Goal: Task Accomplishment & Management: Use online tool/utility

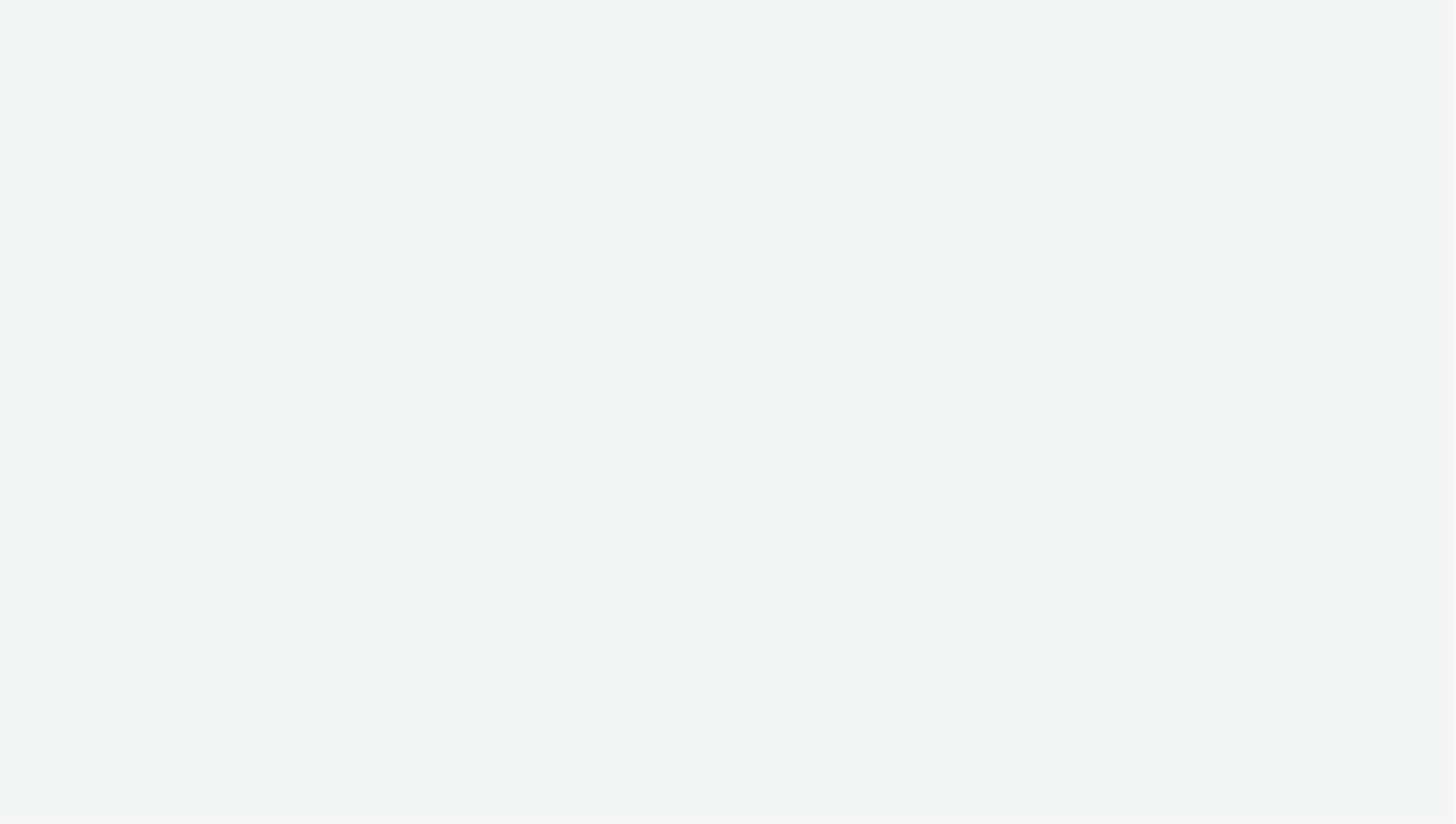
select select "ac009755-aa48-4799-8050-7a339a378eb8"
select select "79162ed7-0017-4339-93b0-3399b708648f"
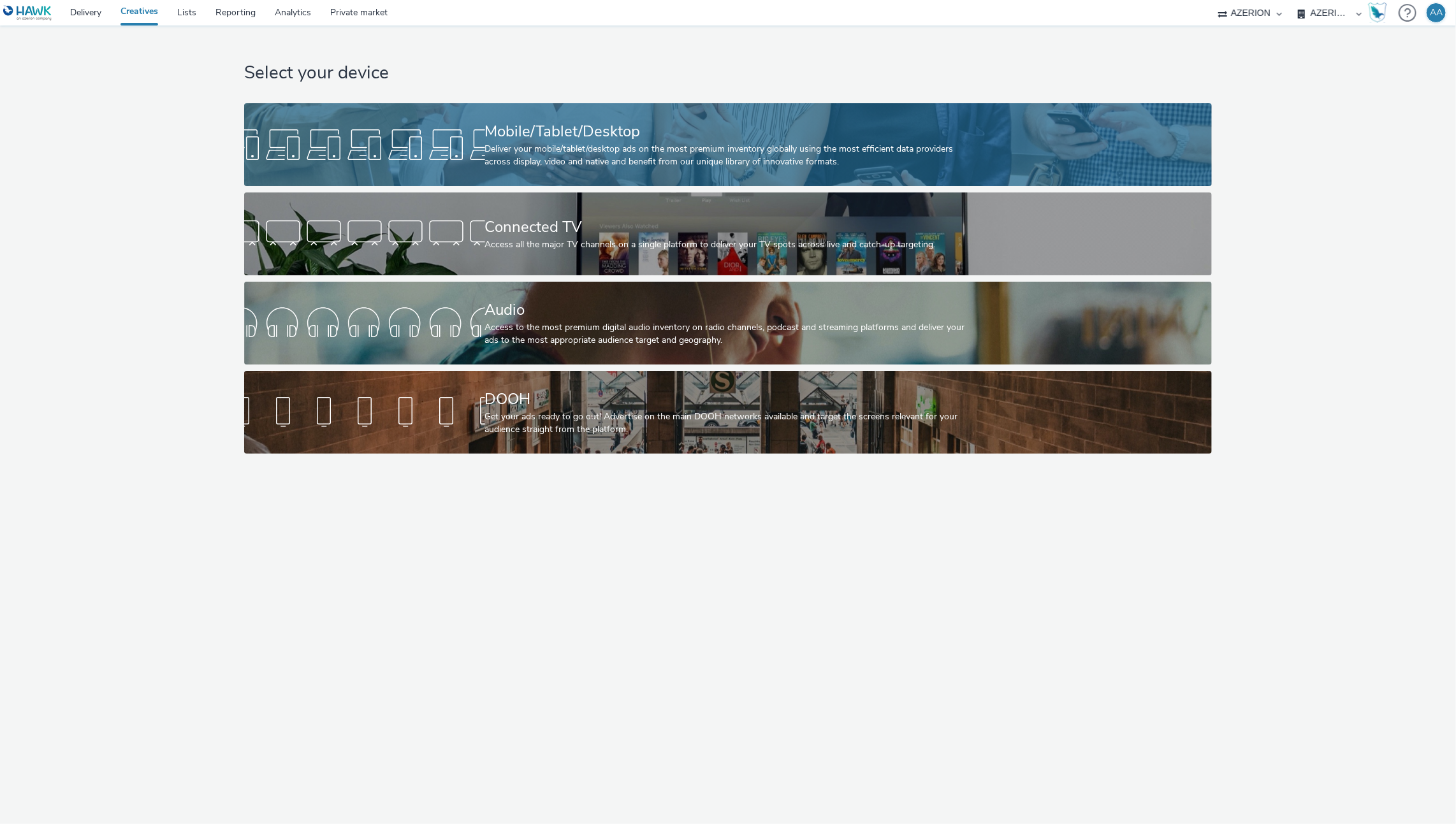
click at [644, 131] on div "Mobile/Tablet/Desktop" at bounding box center [725, 131] width 481 height 22
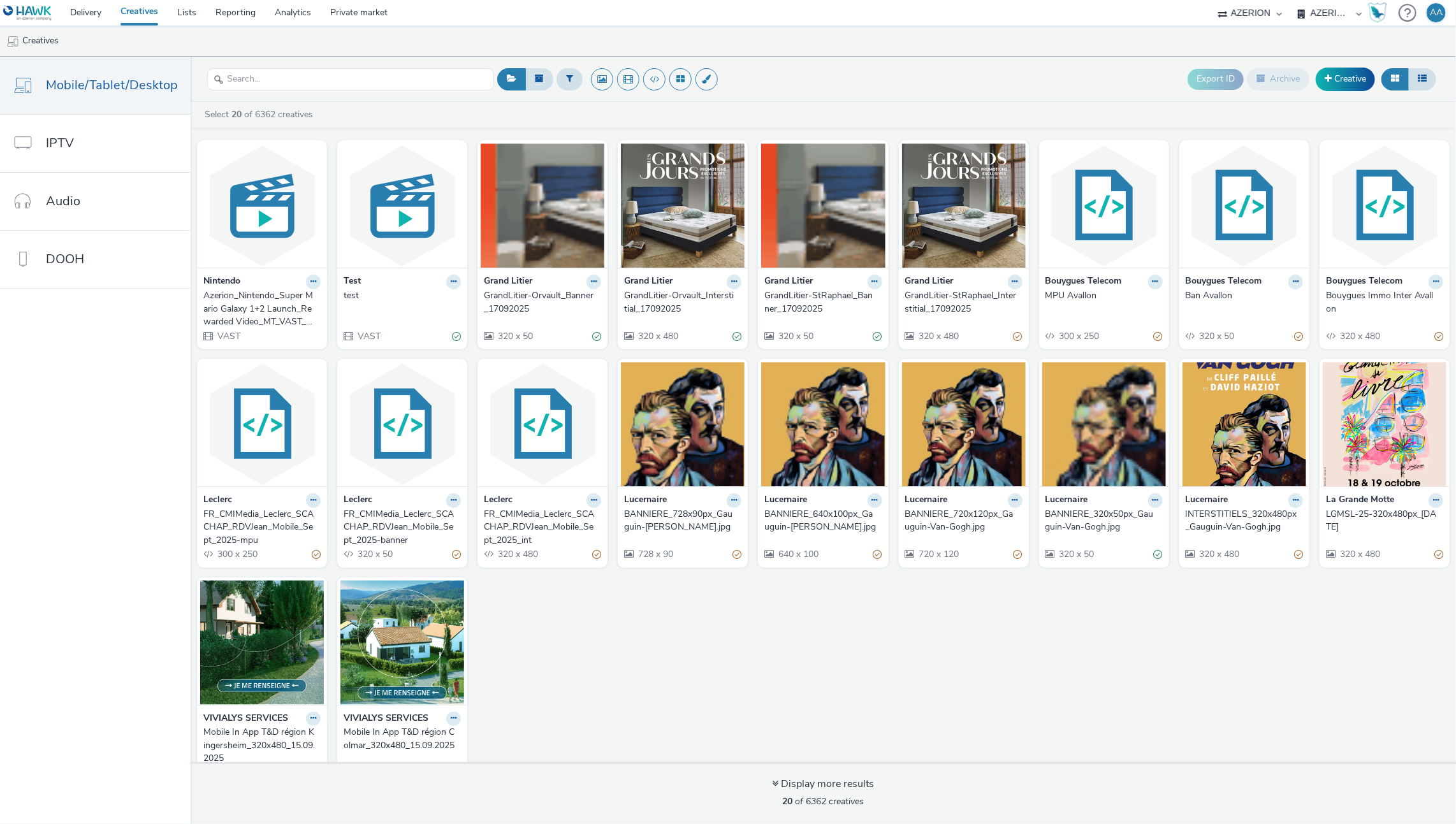
click at [653, 698] on div "Nintendo Azerion_Nintendo_Super Mario Galaxy 1+2 Launch_Rewarded Video_MT_VAST_…" at bounding box center [823, 463] width 1266 height 658
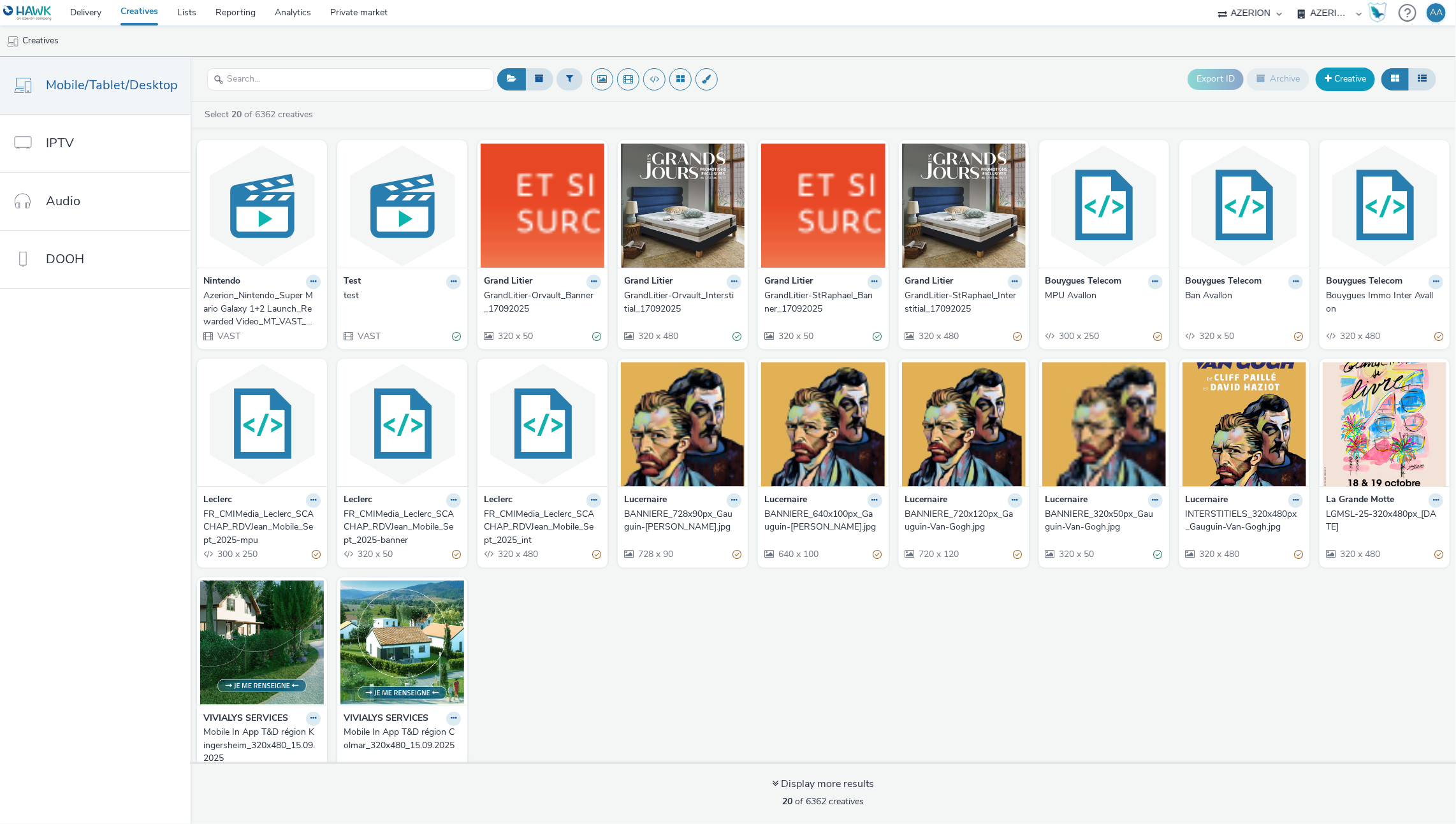
click at [1336, 73] on link "Creative" at bounding box center [1345, 79] width 59 height 23
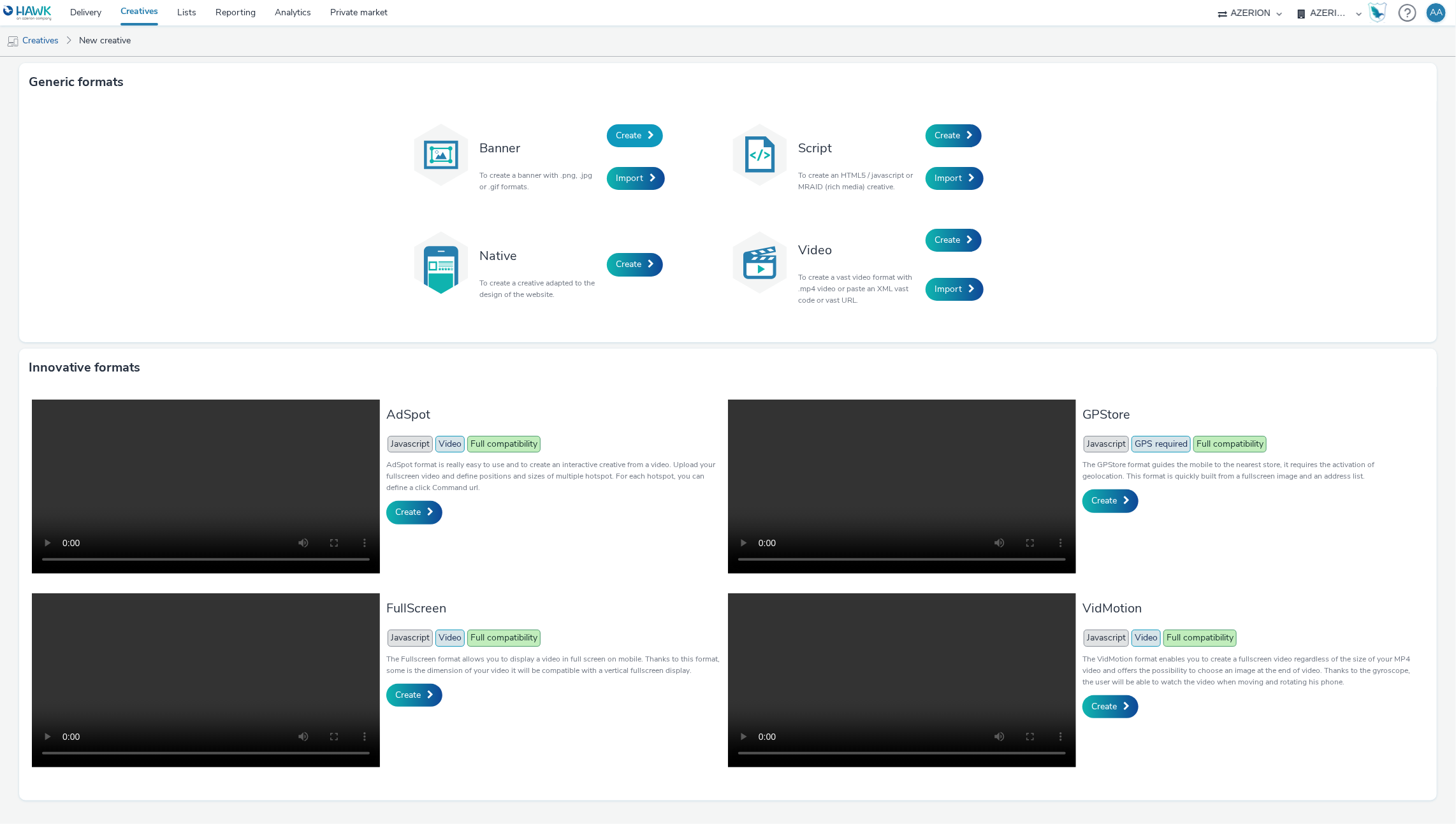
click at [618, 135] on span "Create" at bounding box center [628, 135] width 26 height 12
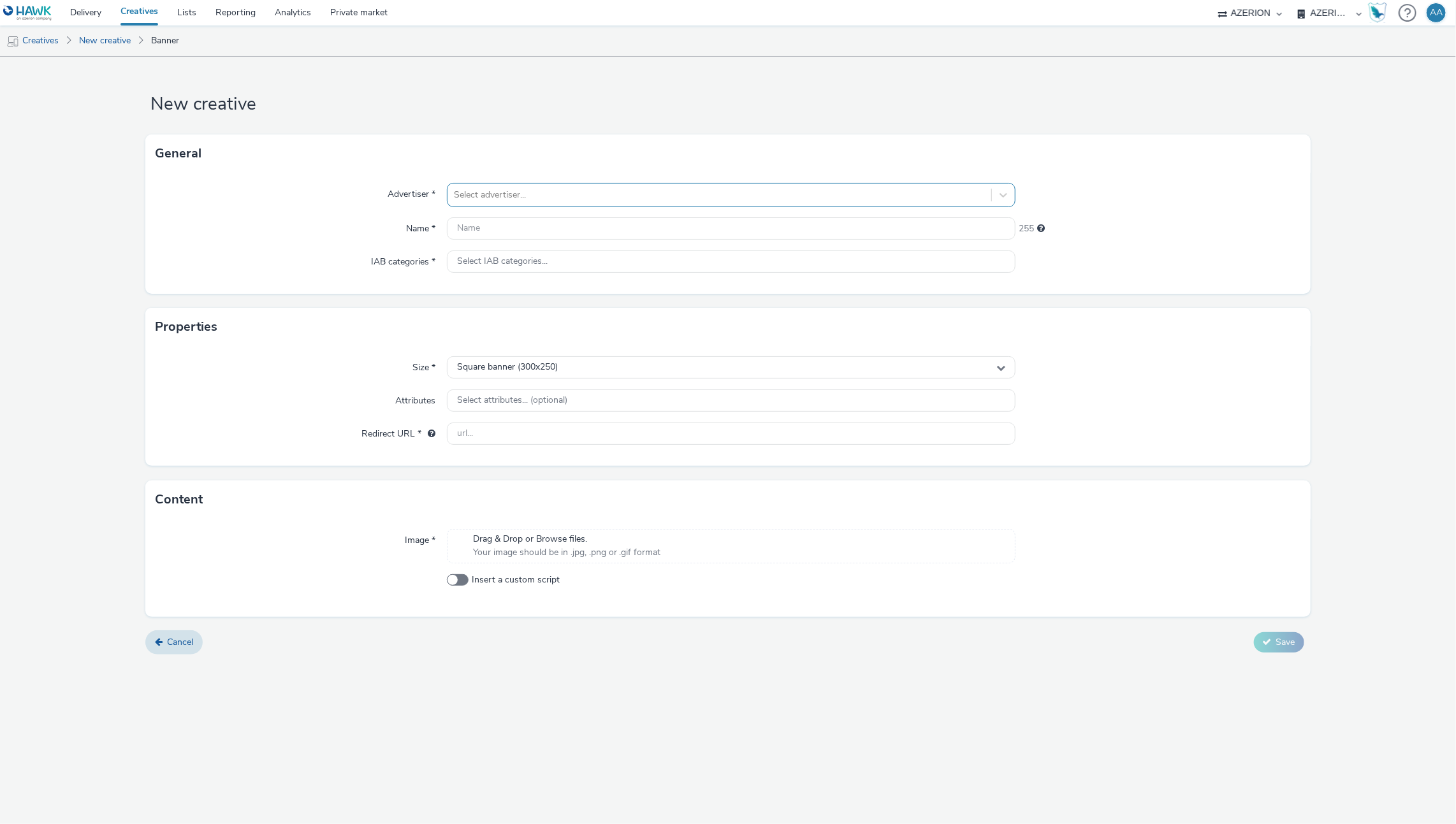
click at [467, 197] on div at bounding box center [720, 195] width 532 height 15
type input "cine"
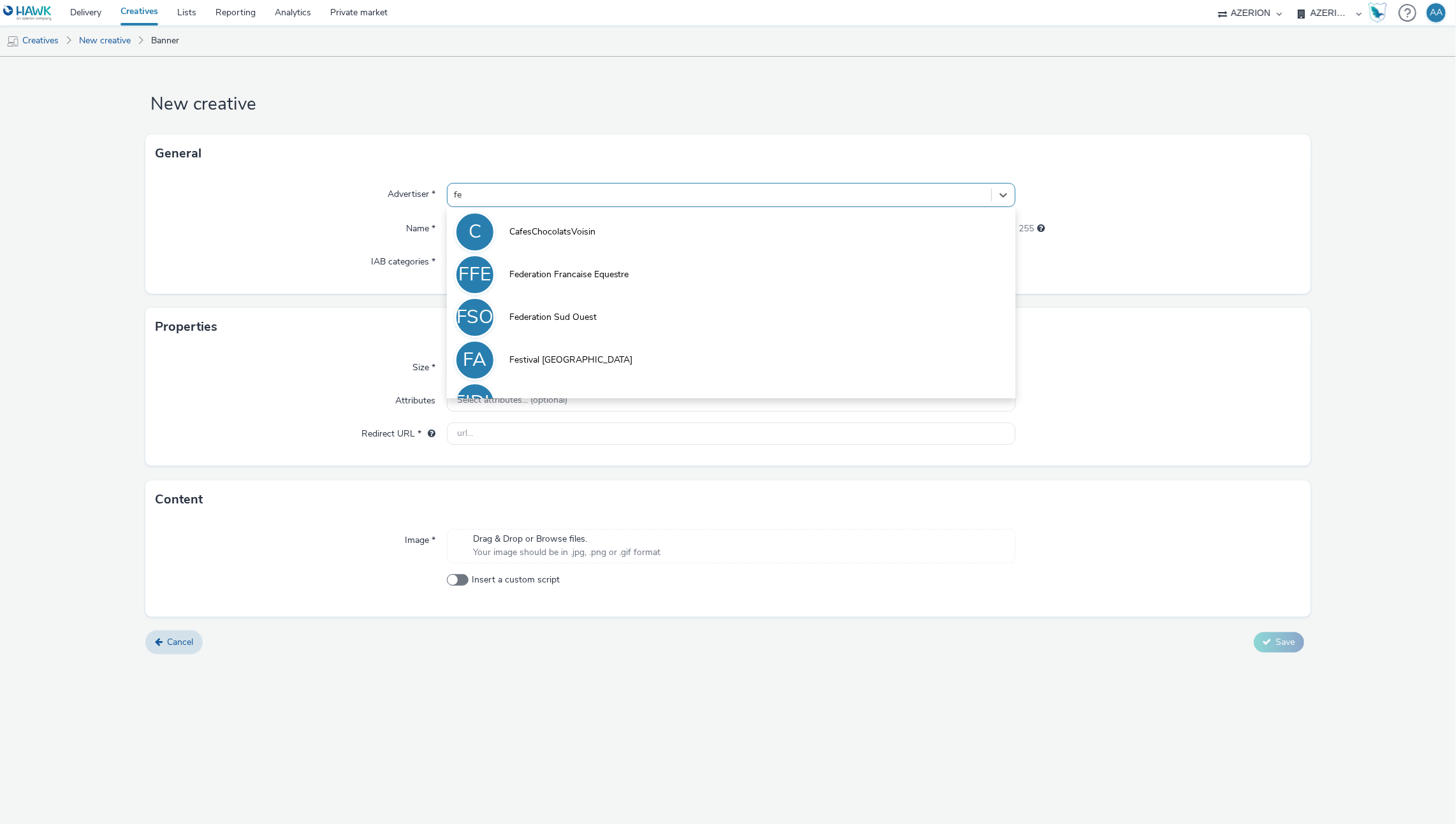
type input "f"
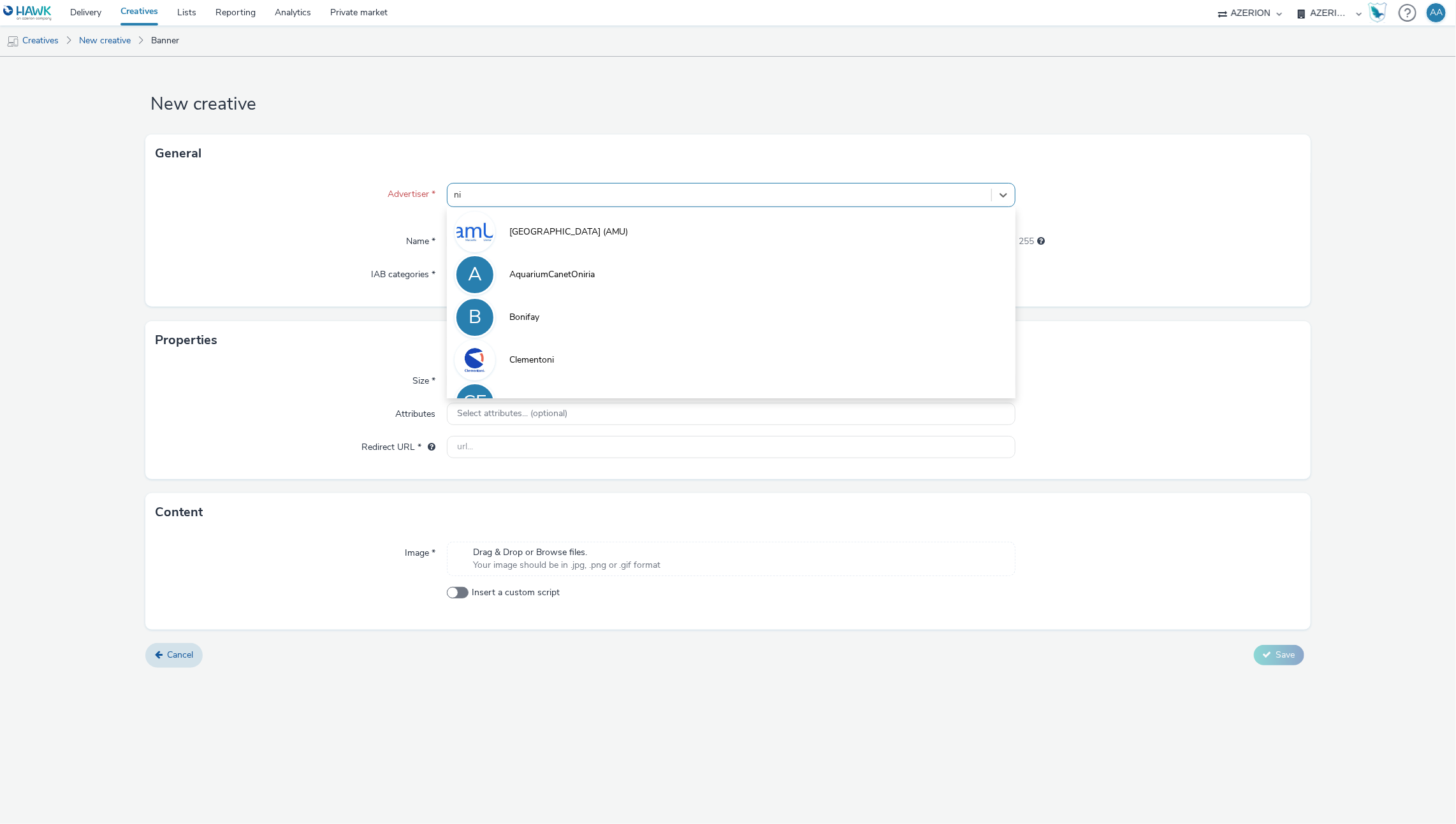
type input "n"
type input "c"
type input "f"
click at [112, 91] on form "New creative General Advertiser * option CafesChocolatsVoisin focused, 23 of 44…" at bounding box center [728, 367] width 1456 height 620
click at [515, 188] on div at bounding box center [720, 195] width 532 height 15
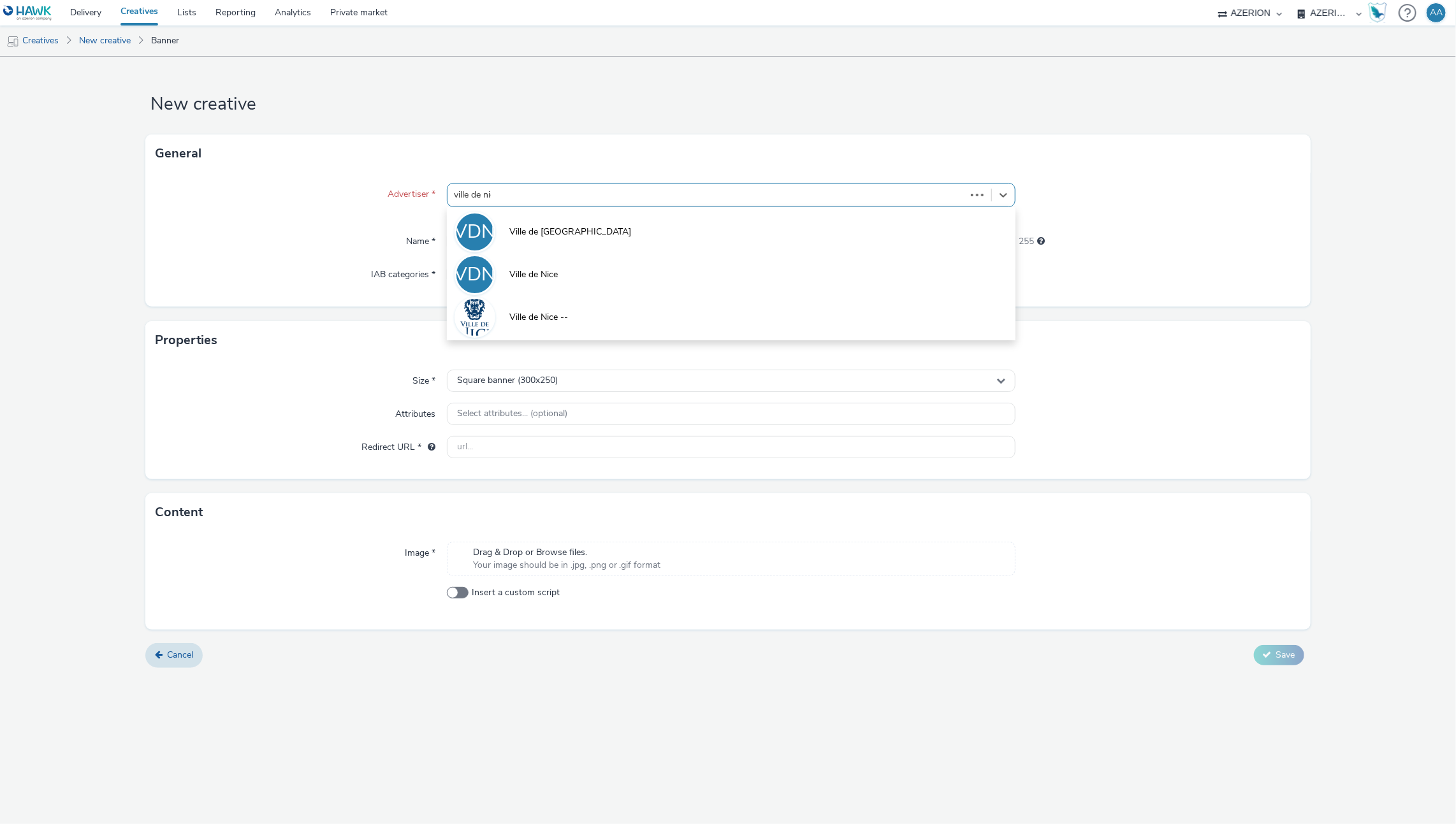
type input "ville de [GEOGRAPHIC_DATA]"
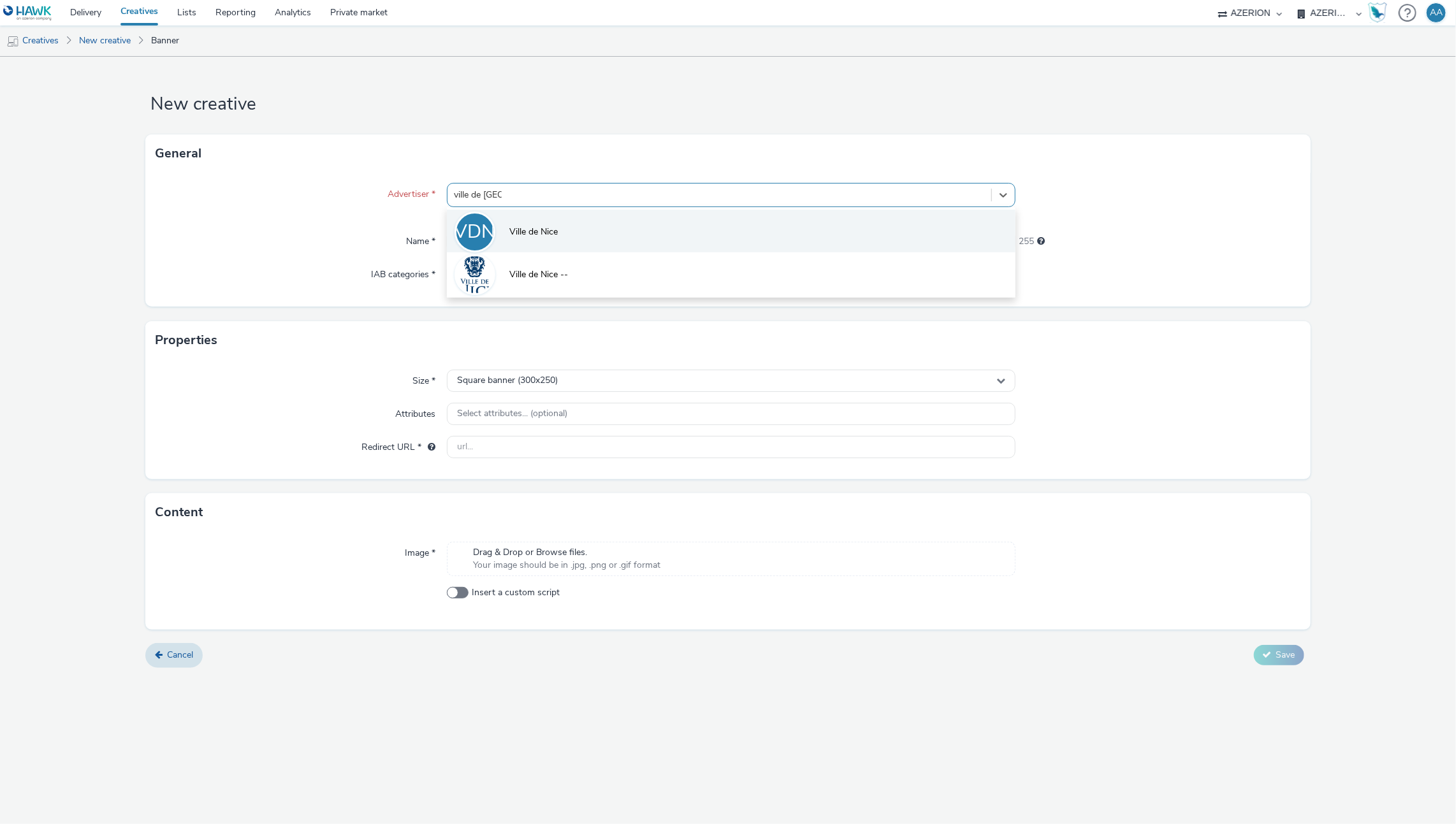
click at [572, 235] on li "VDN Ville de [GEOGRAPHIC_DATA]" at bounding box center [731, 231] width 569 height 42
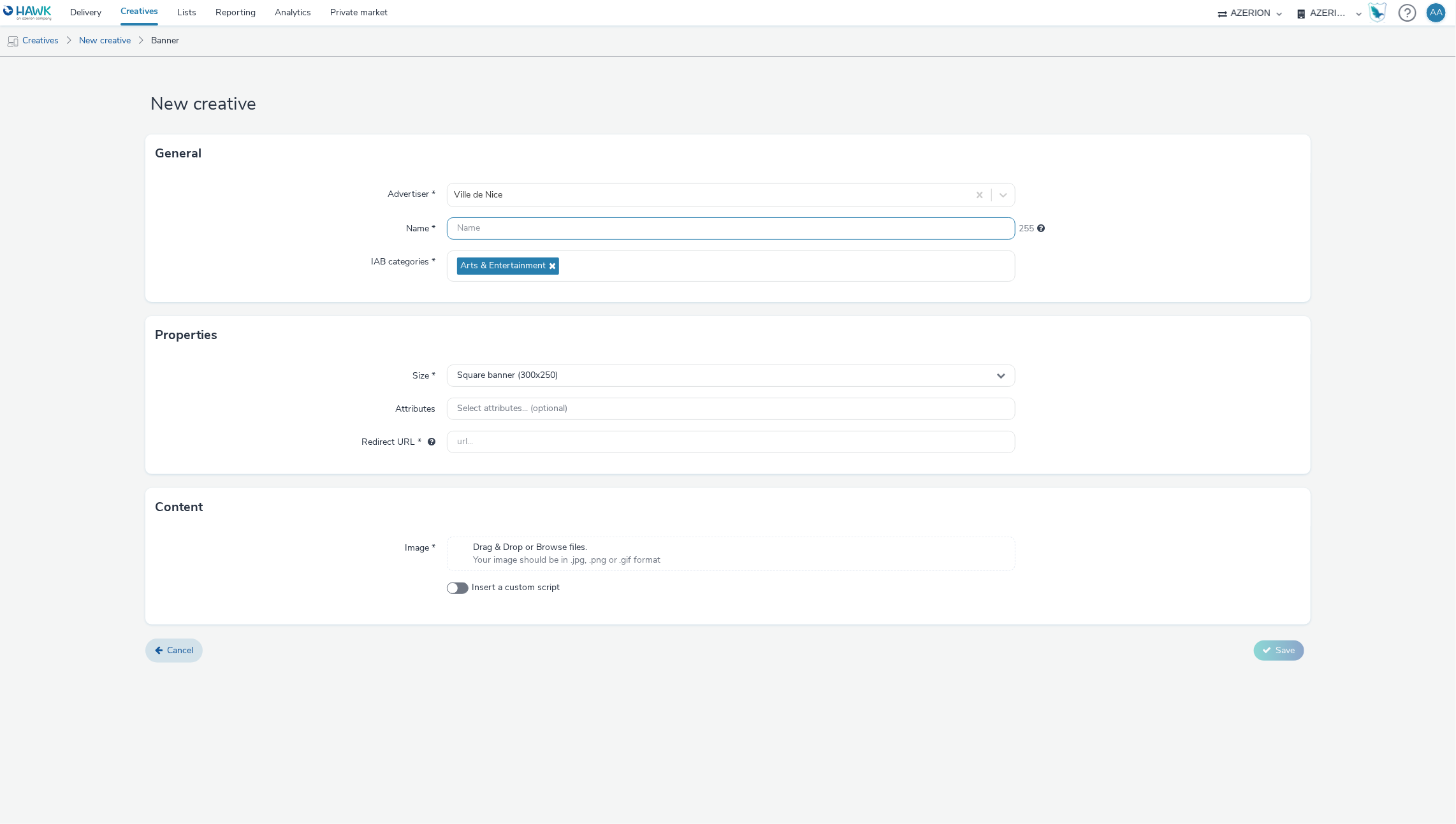
click at [511, 227] on input "text" at bounding box center [731, 228] width 569 height 22
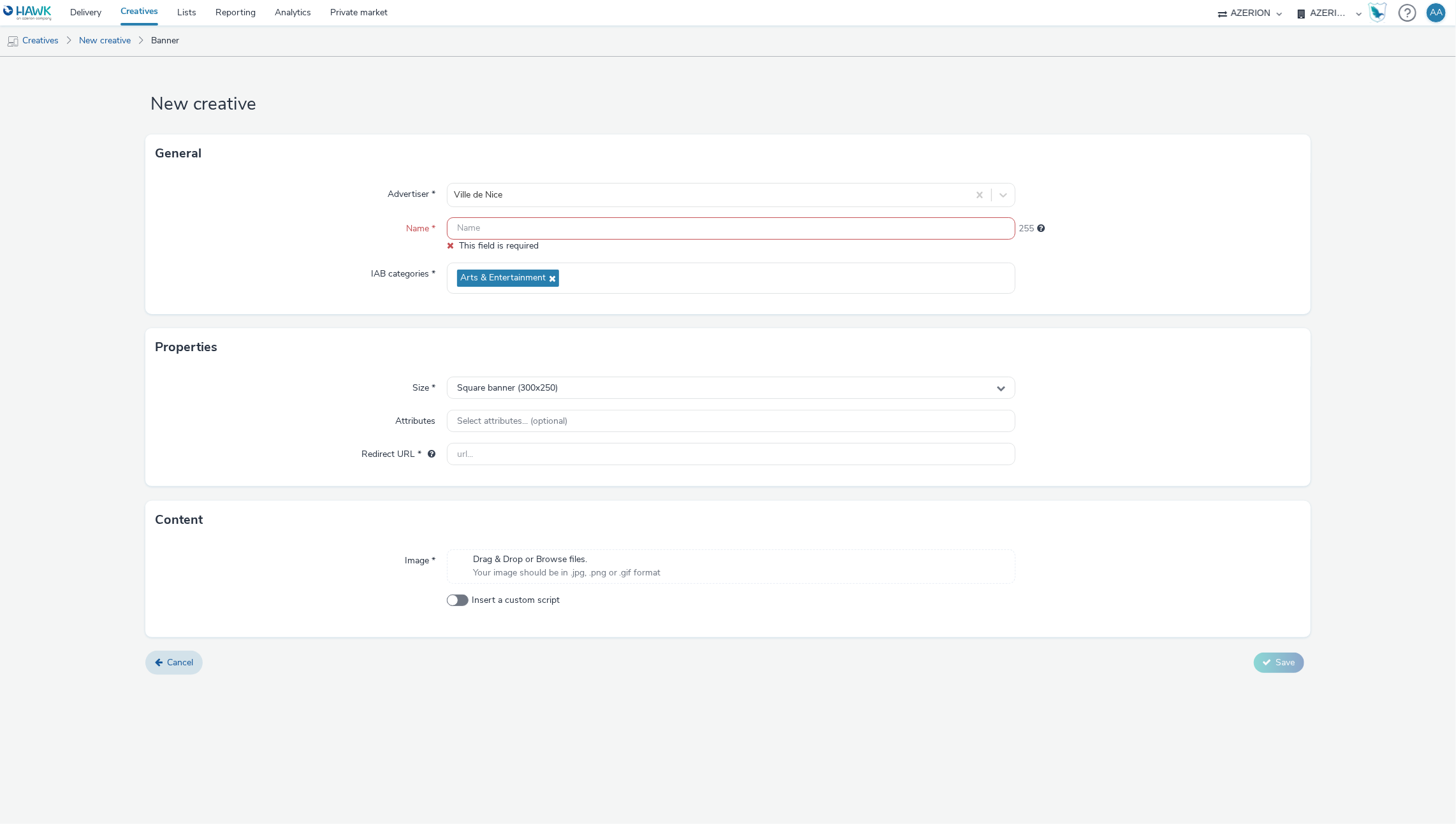
paste input "VilledeNice_Cineroman_SeptOct_Mobile_2025"
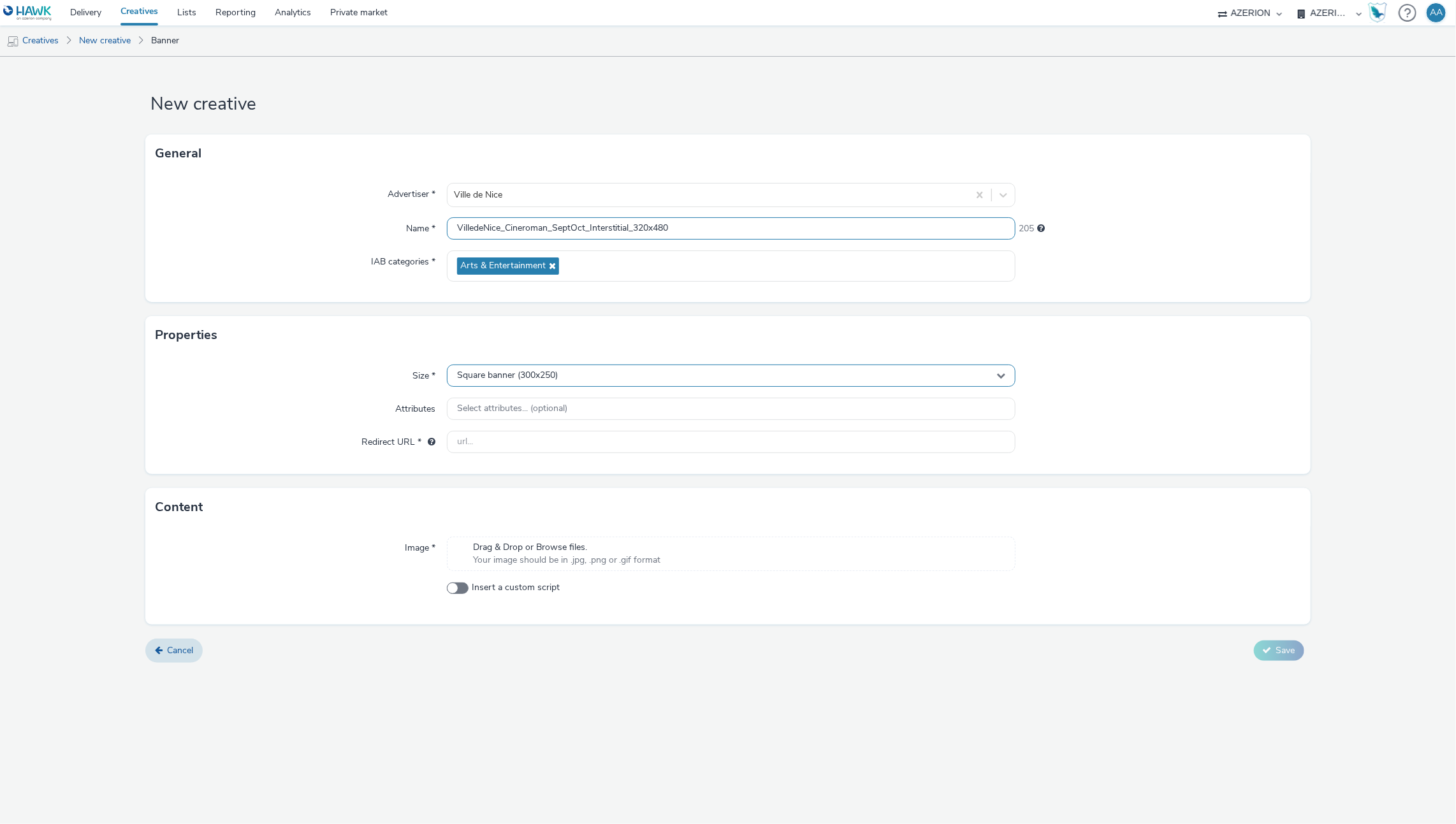
type input "VilledeNice_Cineroman_SeptOct_Interstitial_320x480"
click at [563, 370] on div "Square banner (300x250)" at bounding box center [731, 375] width 569 height 22
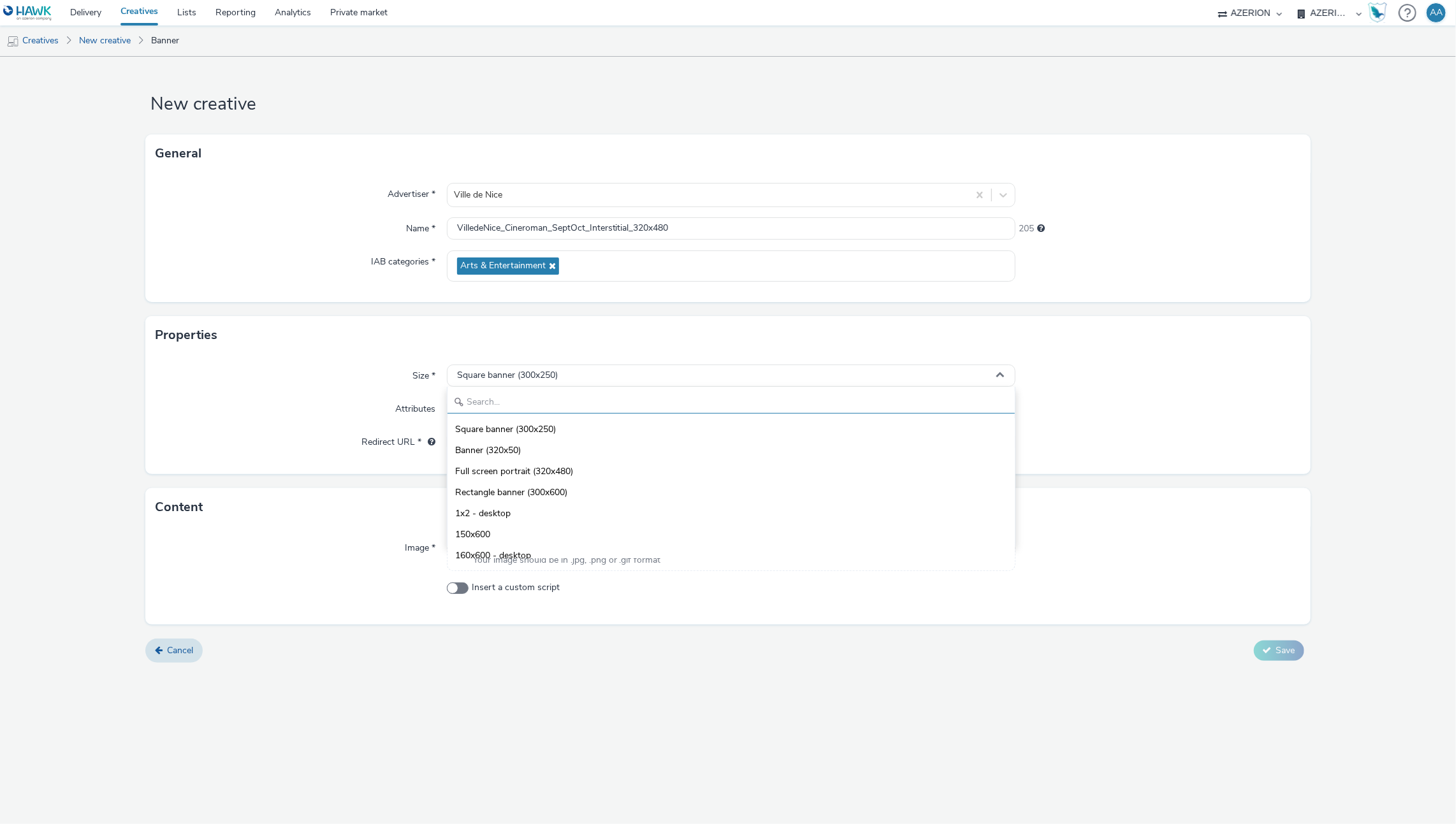
click at [529, 405] on input "text" at bounding box center [731, 402] width 568 height 22
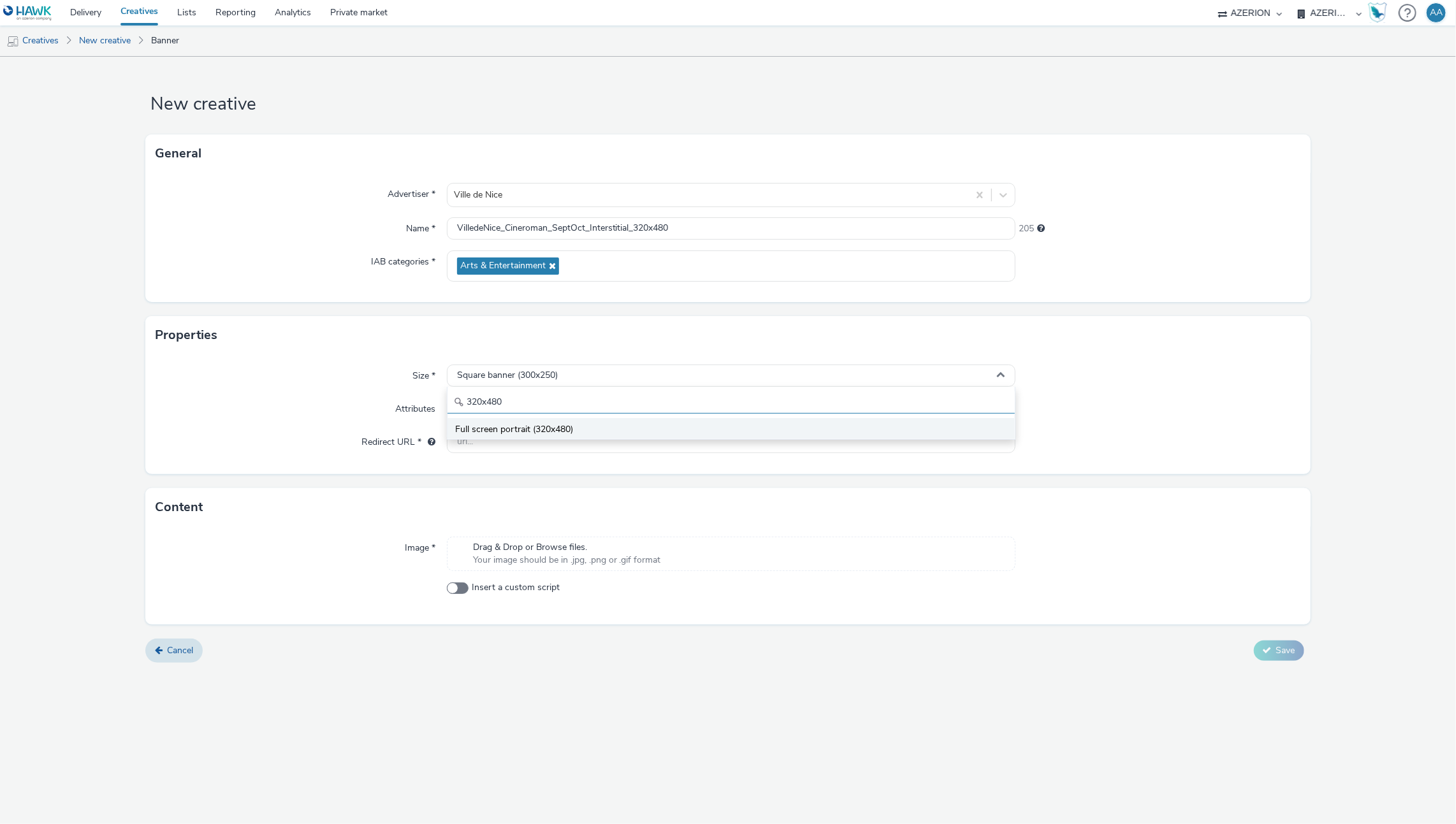
type input "320x480"
click at [518, 424] on span "Full screen portrait (320x480)" at bounding box center [513, 429] width 118 height 13
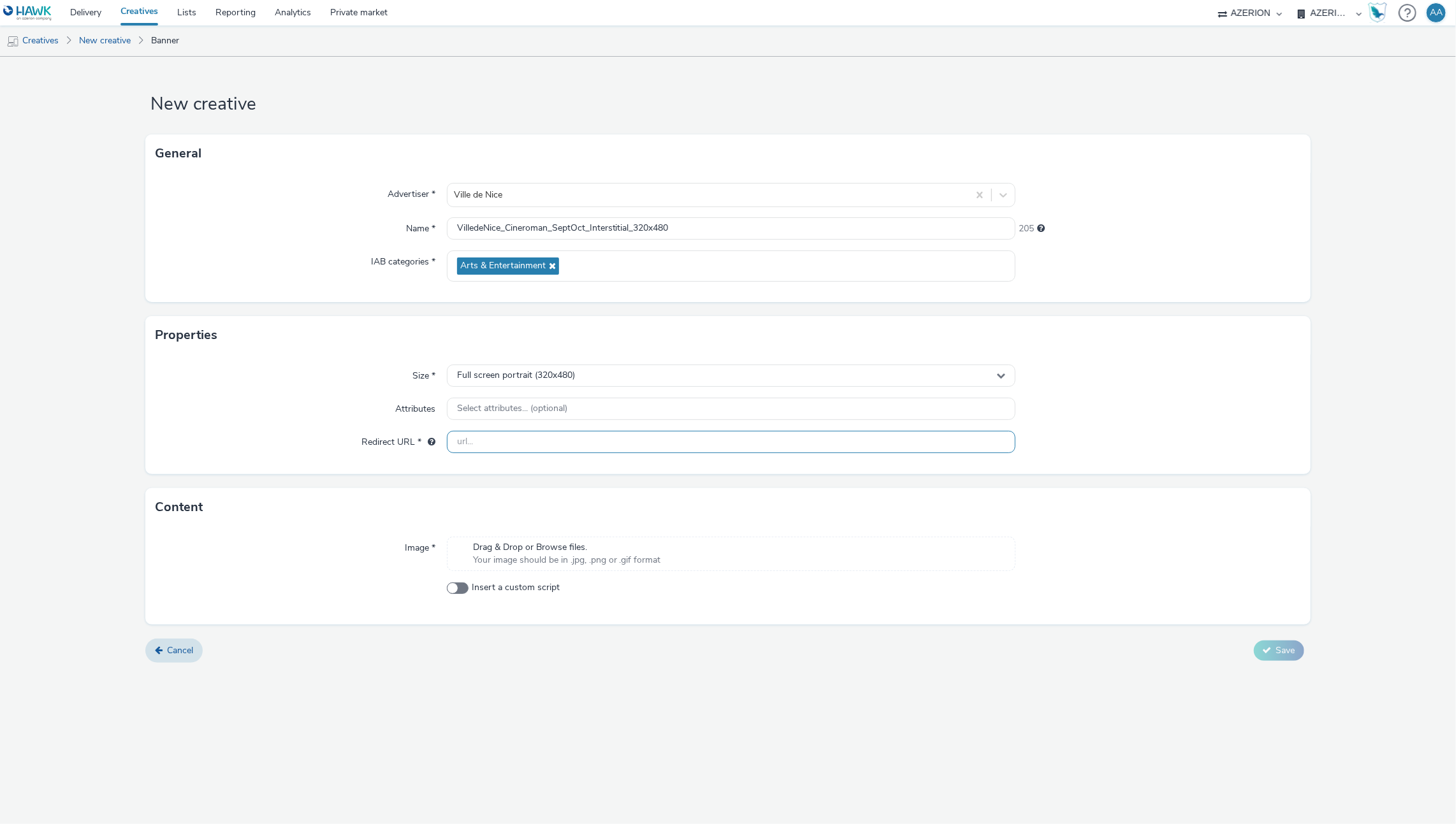
click at [510, 447] on input "text" at bounding box center [731, 441] width 569 height 22
paste input "[URL][DOMAIN_NAME]"
type input "[URL][DOMAIN_NAME]"
click at [1189, 326] on div "Properties" at bounding box center [727, 335] width 1165 height 38
click at [602, 578] on div "Image * Drag & Drop or Browse files. Your image should be in .jpg, .png or .gif…" at bounding box center [727, 576] width 1165 height 98
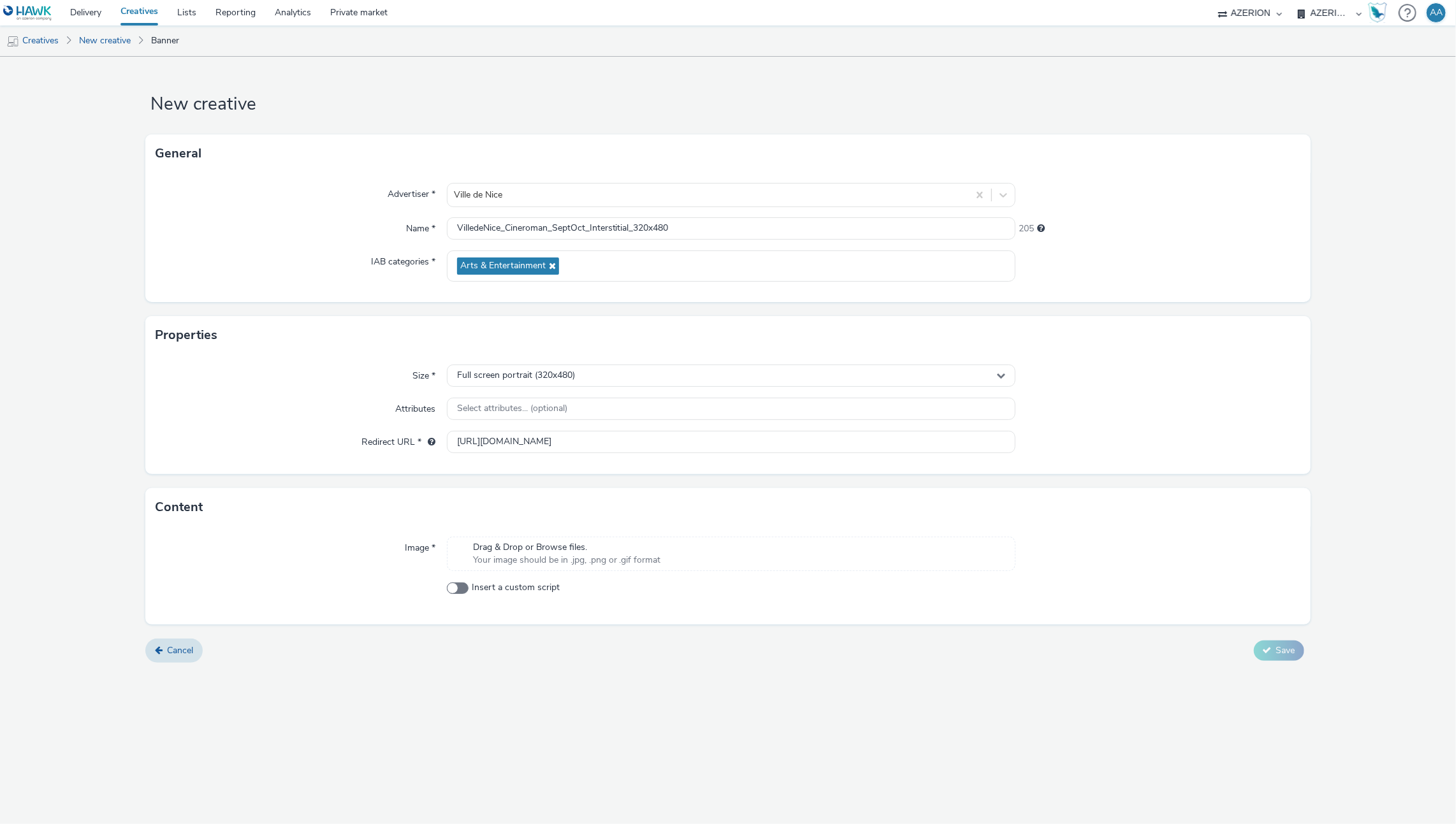
click at [602, 568] on div "Drag & Drop or Browse files. Your image should be in .jpg, .png or .gif format" at bounding box center [731, 554] width 569 height 34
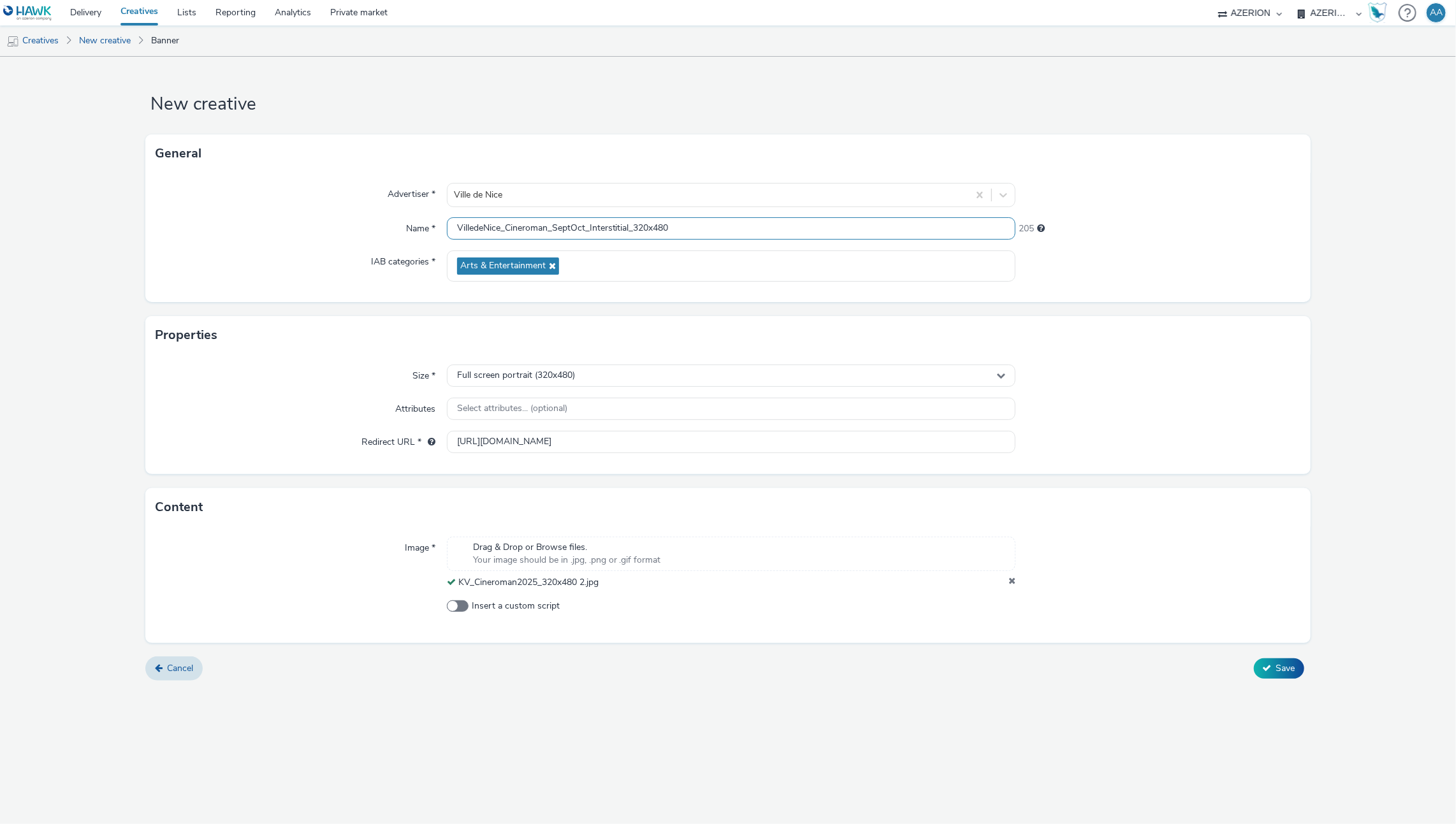
click at [698, 230] on input "VilledeNice_Cineroman_SeptOct_Interstitial_320x480" at bounding box center [731, 228] width 569 height 22
click at [1288, 669] on span "Save" at bounding box center [1286, 668] width 19 height 12
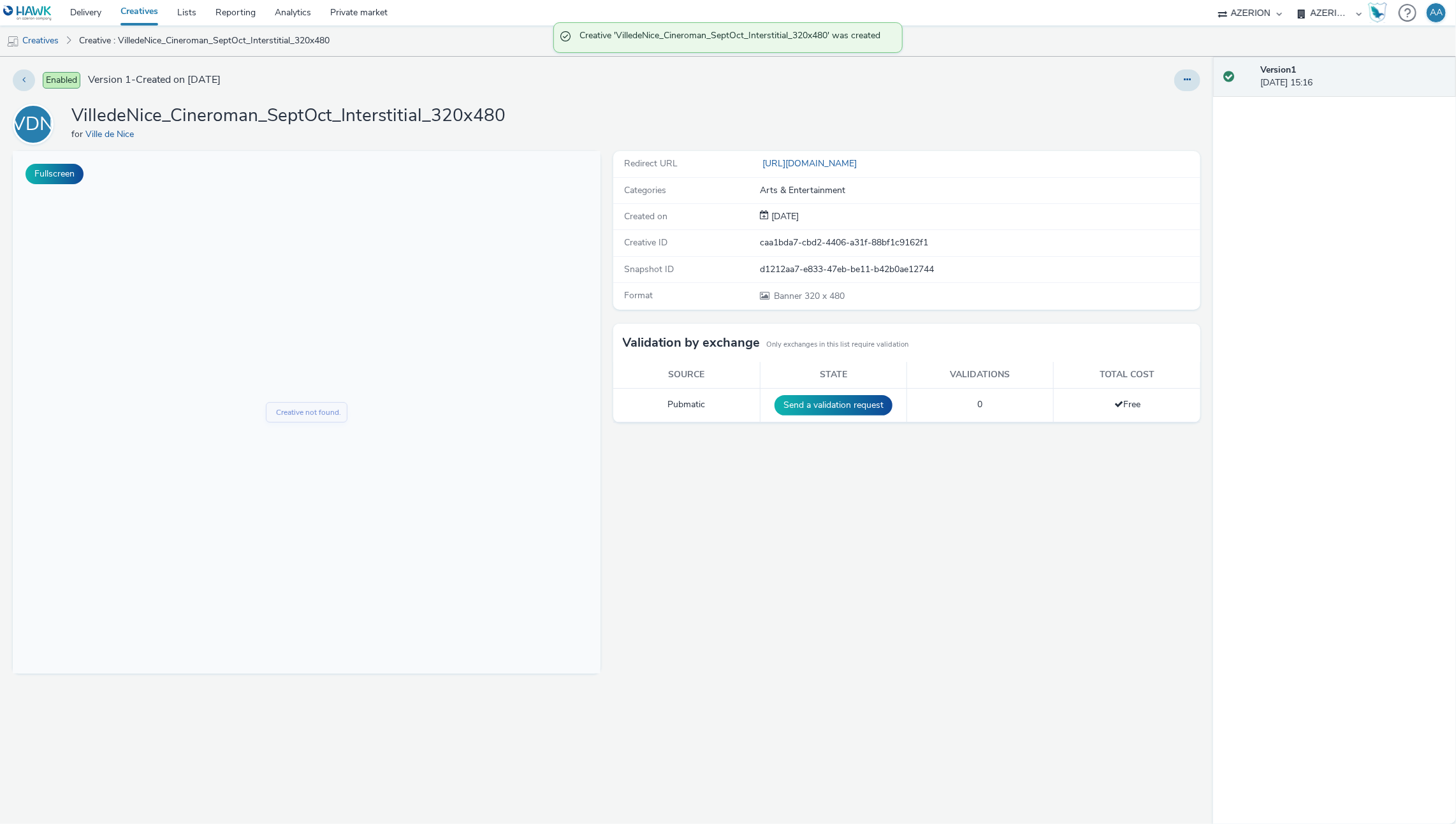
click at [137, 15] on link "Creatives" at bounding box center [139, 13] width 57 height 26
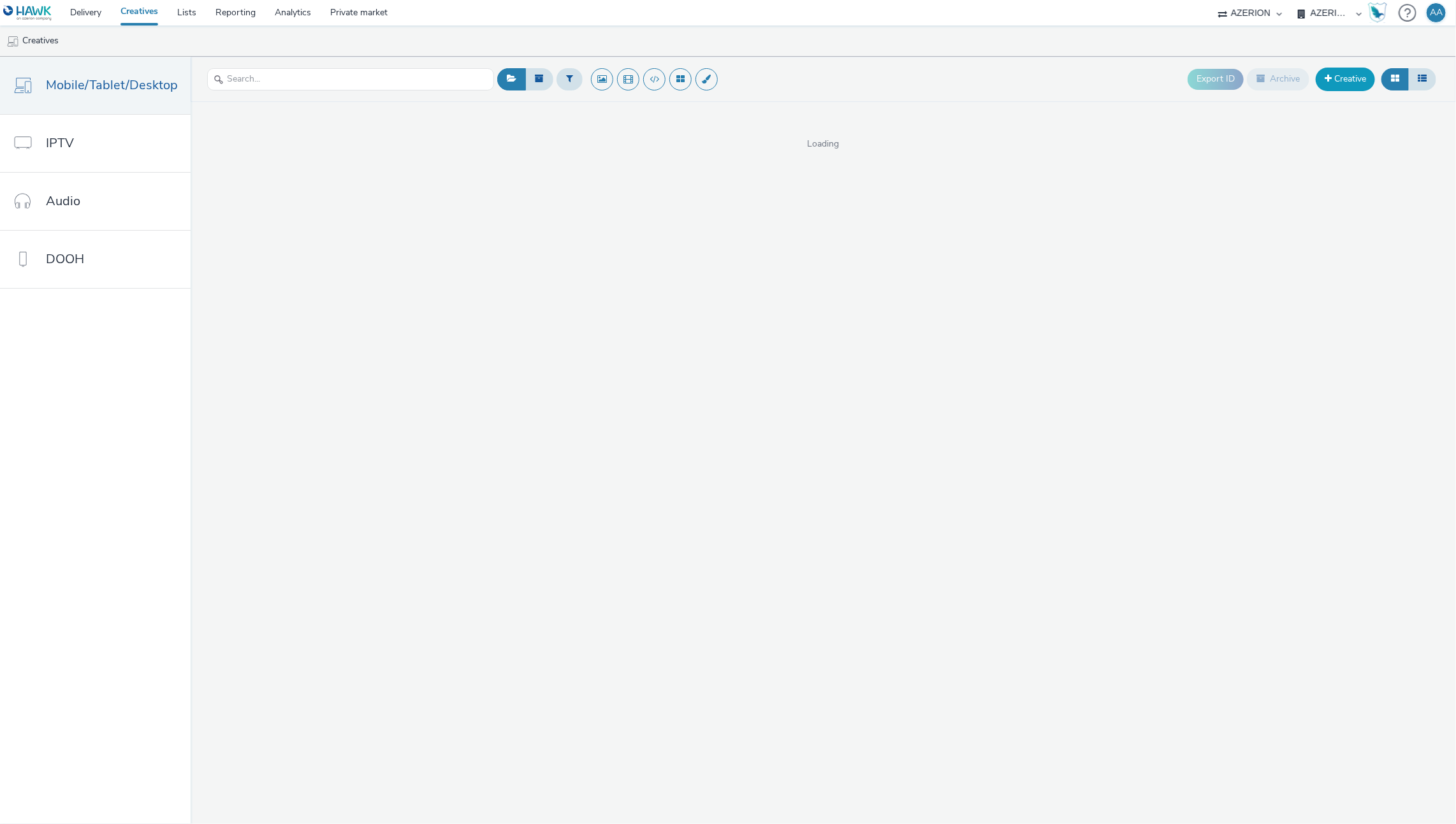
click at [1364, 80] on link "Creative" at bounding box center [1345, 79] width 59 height 23
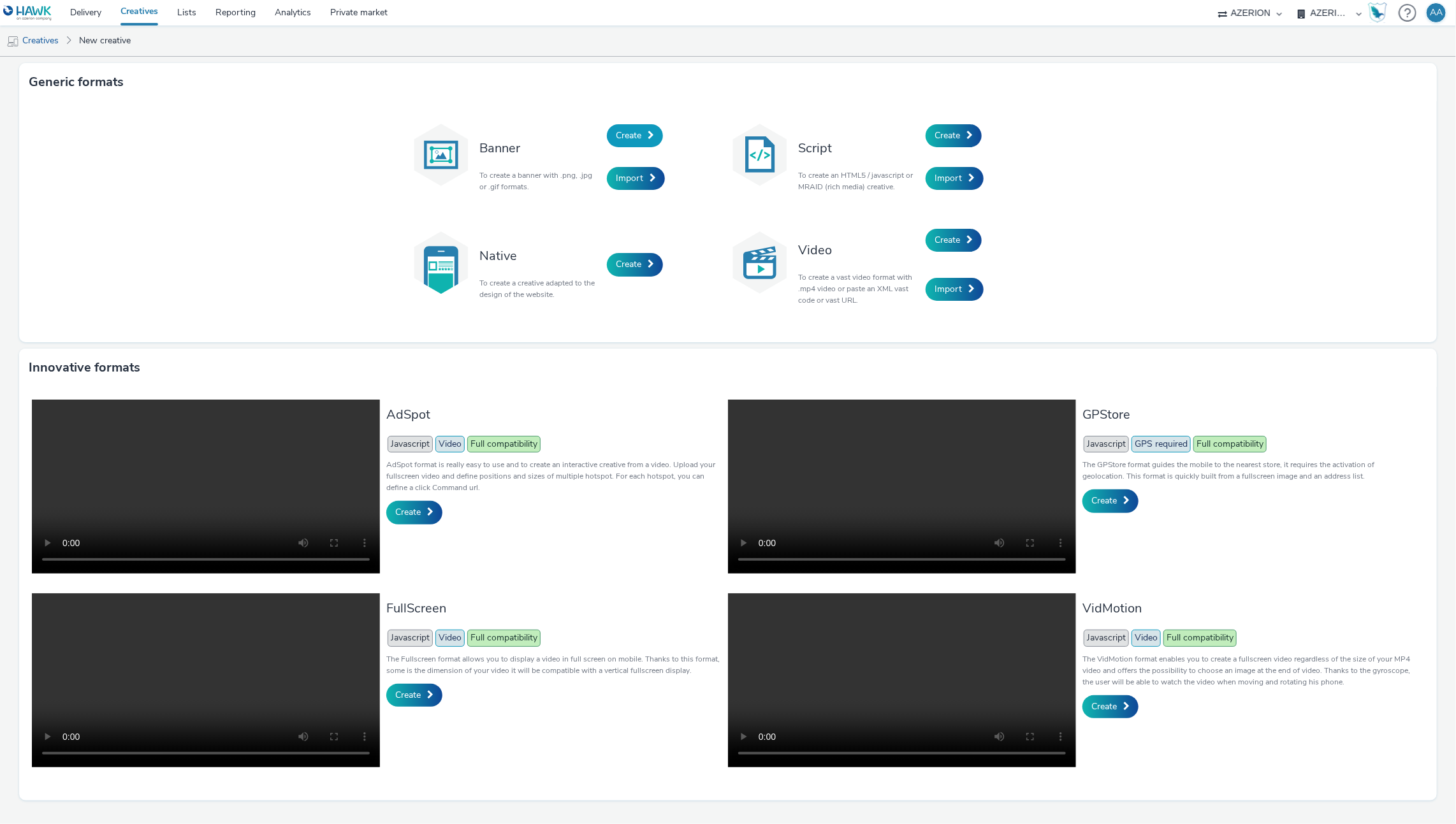
click at [633, 137] on span "Create" at bounding box center [628, 135] width 26 height 12
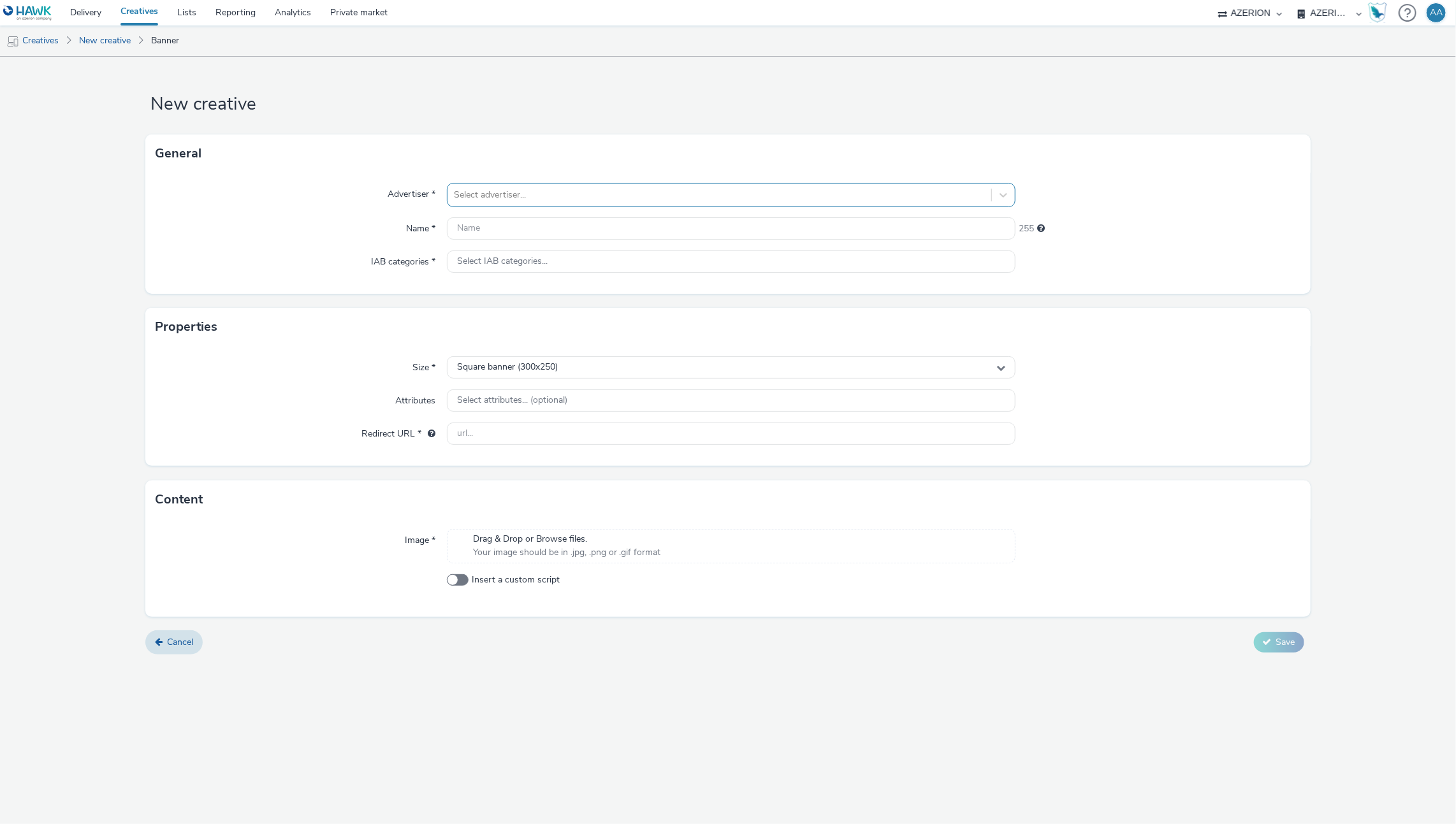
click at [587, 183] on div "Select advertiser..." at bounding box center [731, 195] width 569 height 24
type input "ville de [GEOGRAPHIC_DATA]"
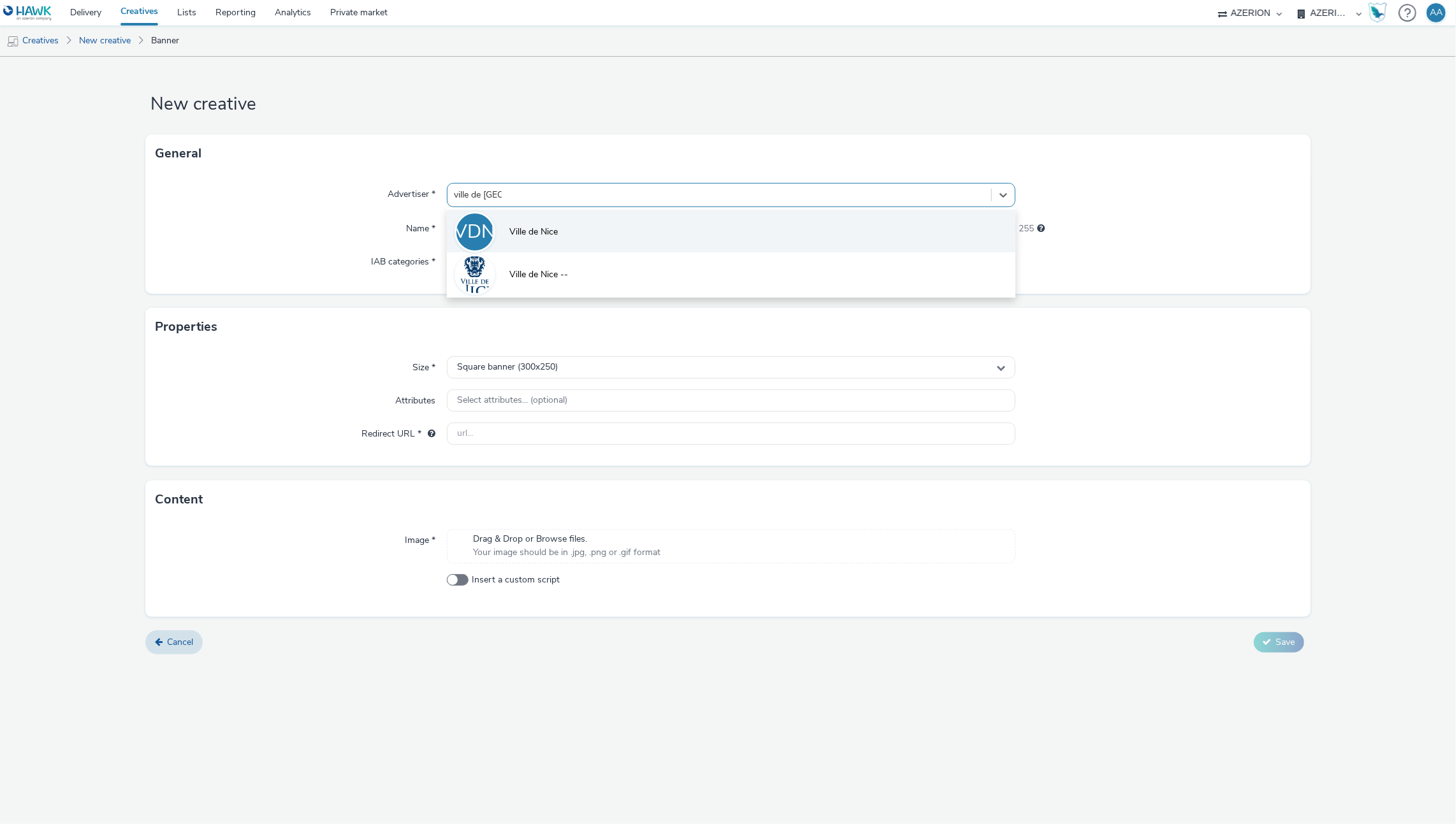
click at [587, 237] on li "VDN Ville de [GEOGRAPHIC_DATA]" at bounding box center [731, 231] width 569 height 42
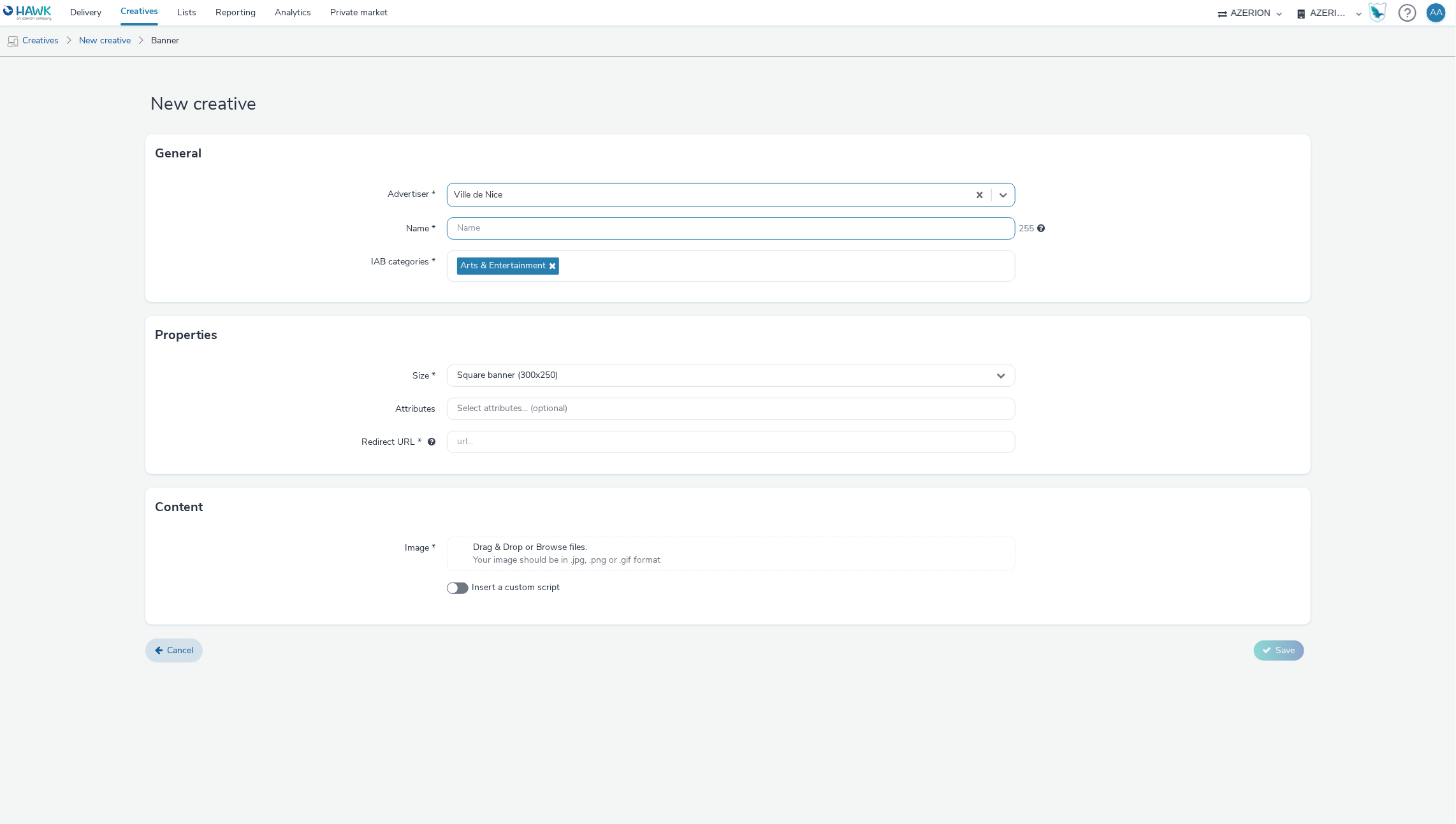
click at [552, 224] on input "text" at bounding box center [731, 228] width 569 height 22
paste input "VilledeNice_Cineroman_SeptOct_Interstitial_320x480"
type input "VilledeNice_Cineroman_SeptOct_Interstitial_320x480 (resized)"
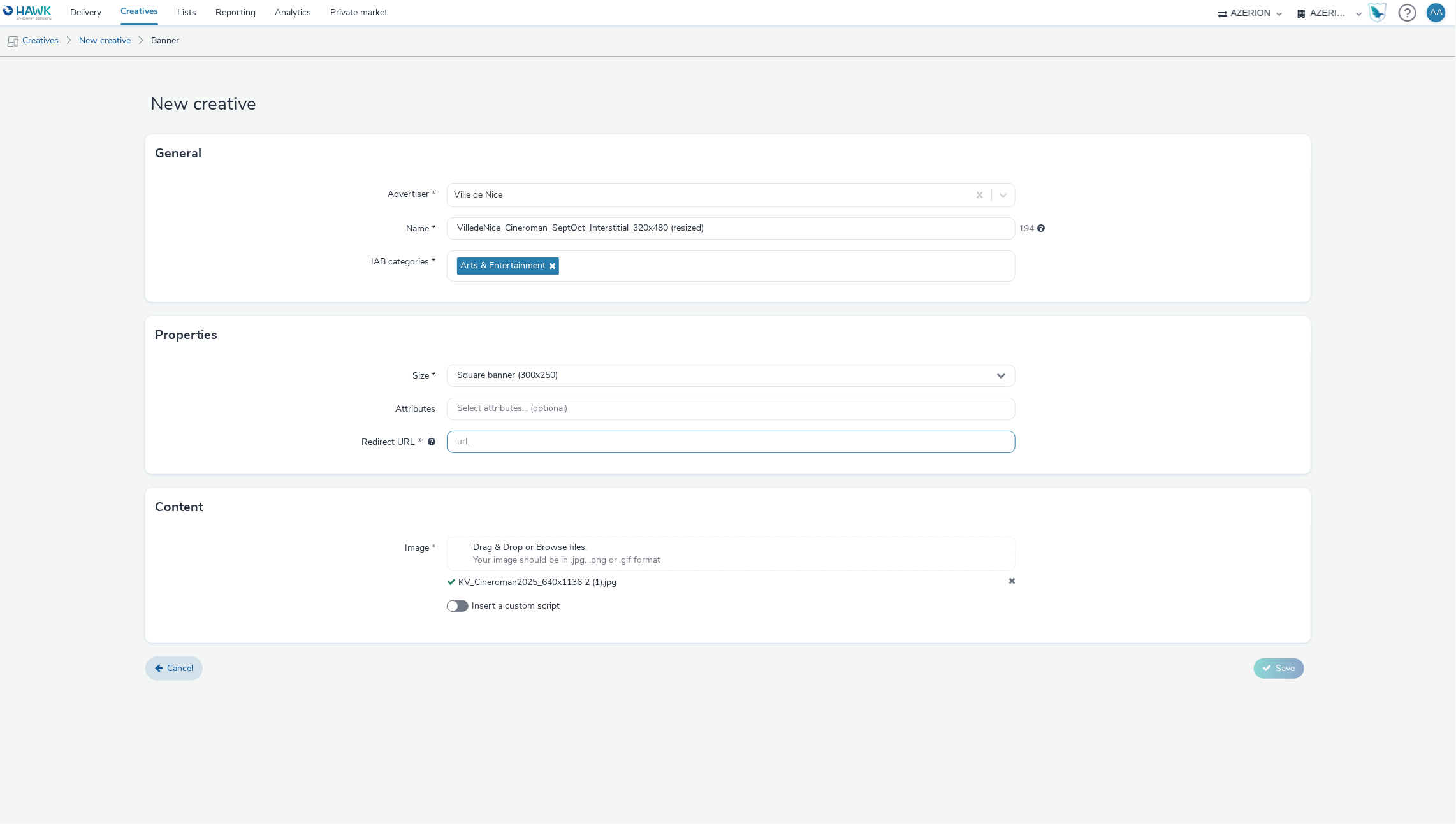
click at [515, 436] on input "text" at bounding box center [731, 441] width 569 height 22
paste input "[URL][DOMAIN_NAME]"
type input "[URL][DOMAIN_NAME]"
drag, startPoint x: 1248, startPoint y: 437, endPoint x: 772, endPoint y: 281, distance: 500.9
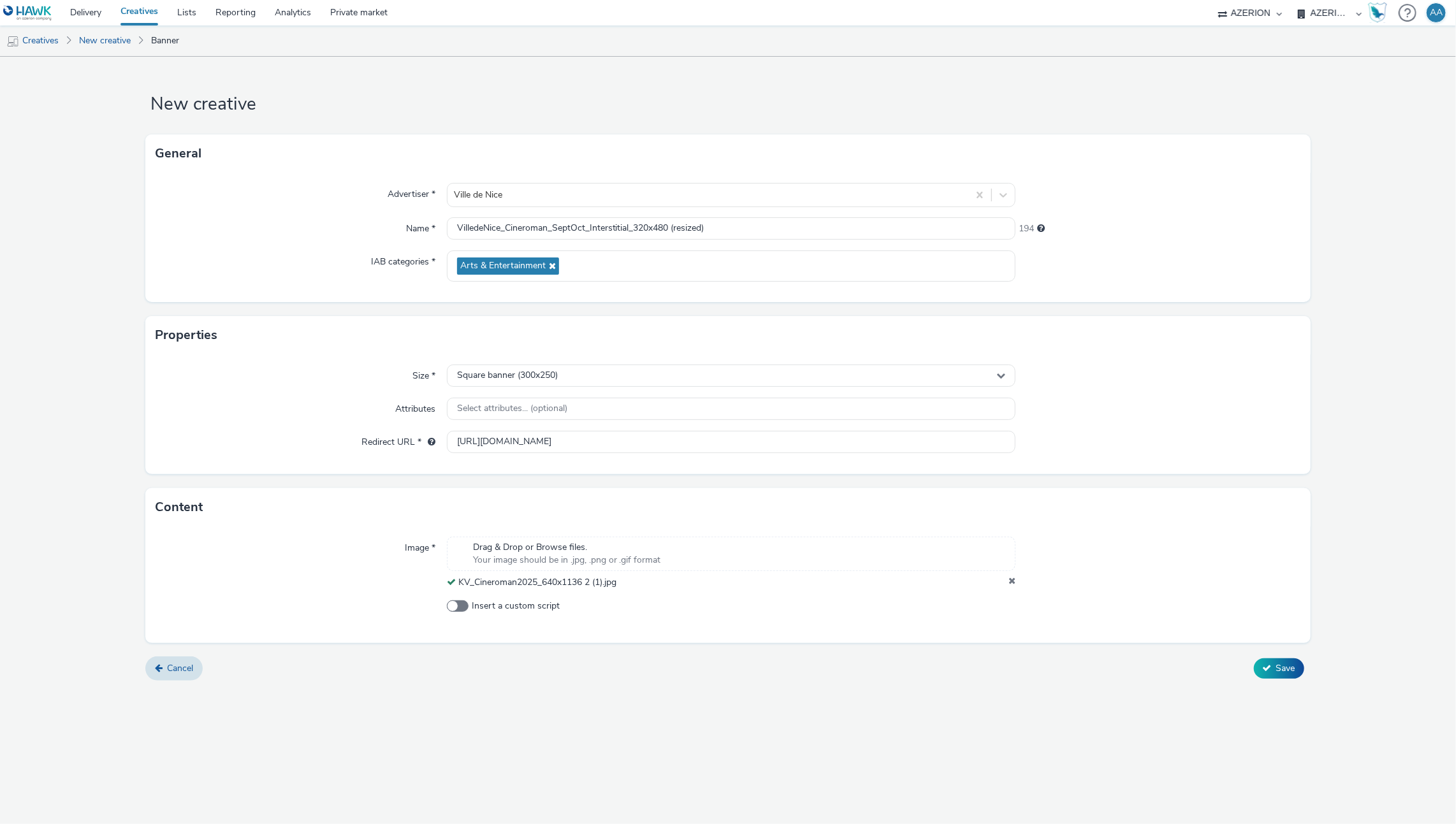
click at [1248, 437] on div at bounding box center [1157, 442] width 285 height 23
click at [652, 225] on input "VilledeNice_Cineroman_SeptOct_Interstitial_320x480 (resized)" at bounding box center [731, 228] width 569 height 22
click at [1224, 379] on div at bounding box center [1157, 376] width 285 height 23
click at [1276, 664] on span "Save" at bounding box center [1286, 668] width 19 height 12
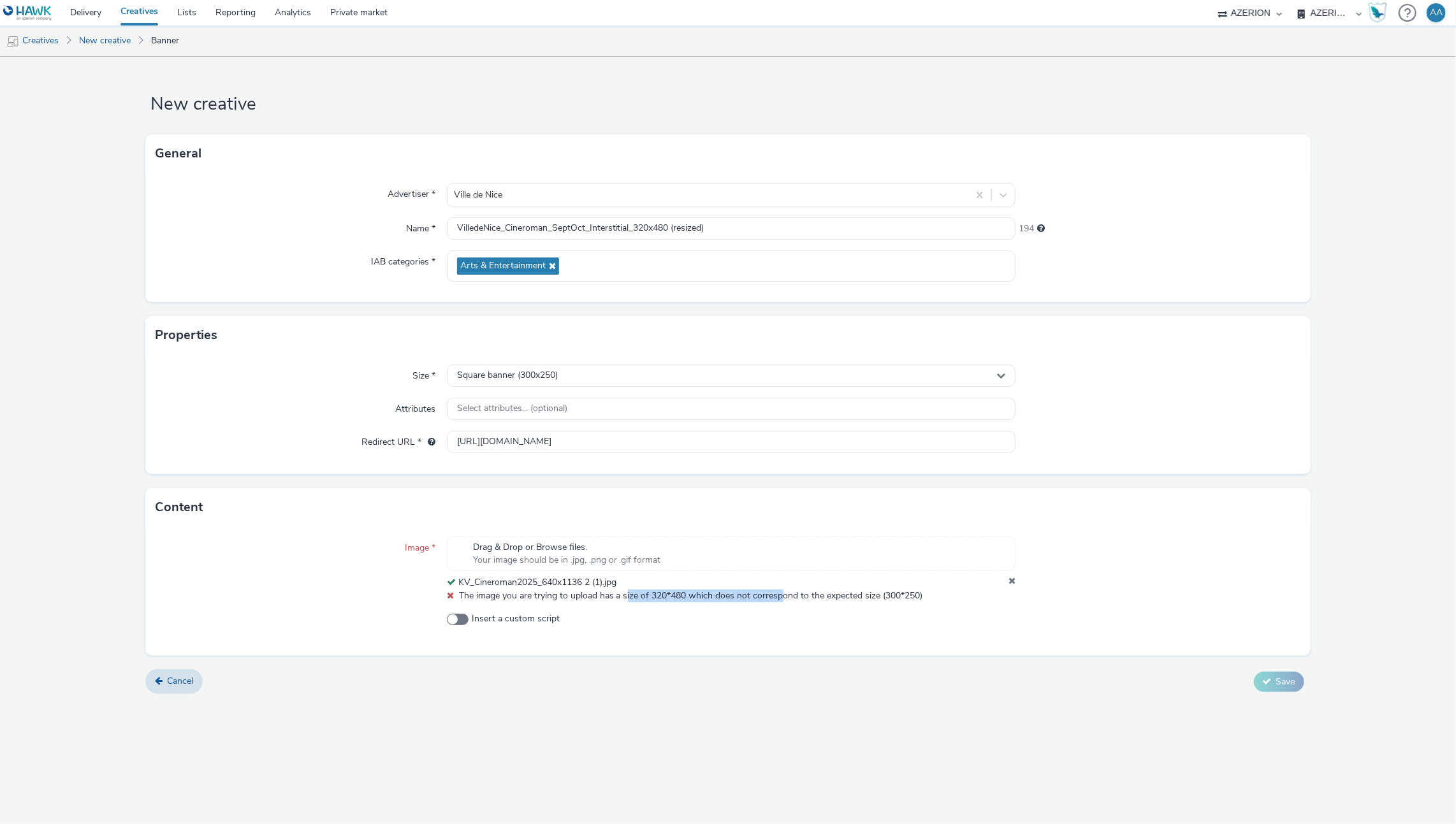
drag, startPoint x: 743, startPoint y: 596, endPoint x: 785, endPoint y: 600, distance: 42.2
click at [785, 600] on div "Drag & Drop or Browse files. Your image should be in .jpg, .png or .gif format …" at bounding box center [731, 570] width 569 height 66
click at [726, 630] on div "Insert a custom script" at bounding box center [731, 624] width 569 height 23
click at [550, 373] on span "Square banner (300x250)" at bounding box center [507, 375] width 101 height 11
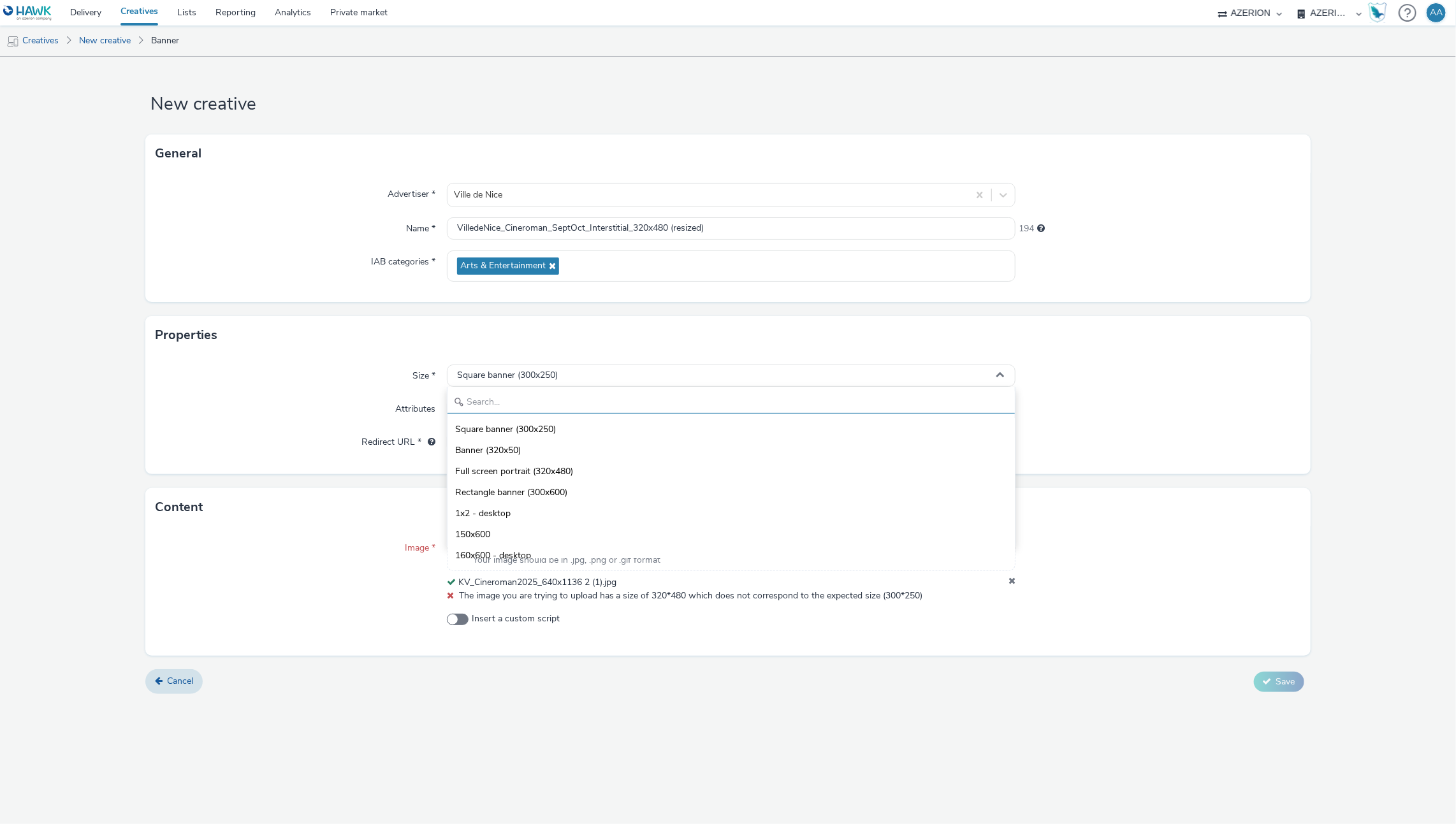
click at [536, 404] on input "text" at bounding box center [731, 402] width 568 height 22
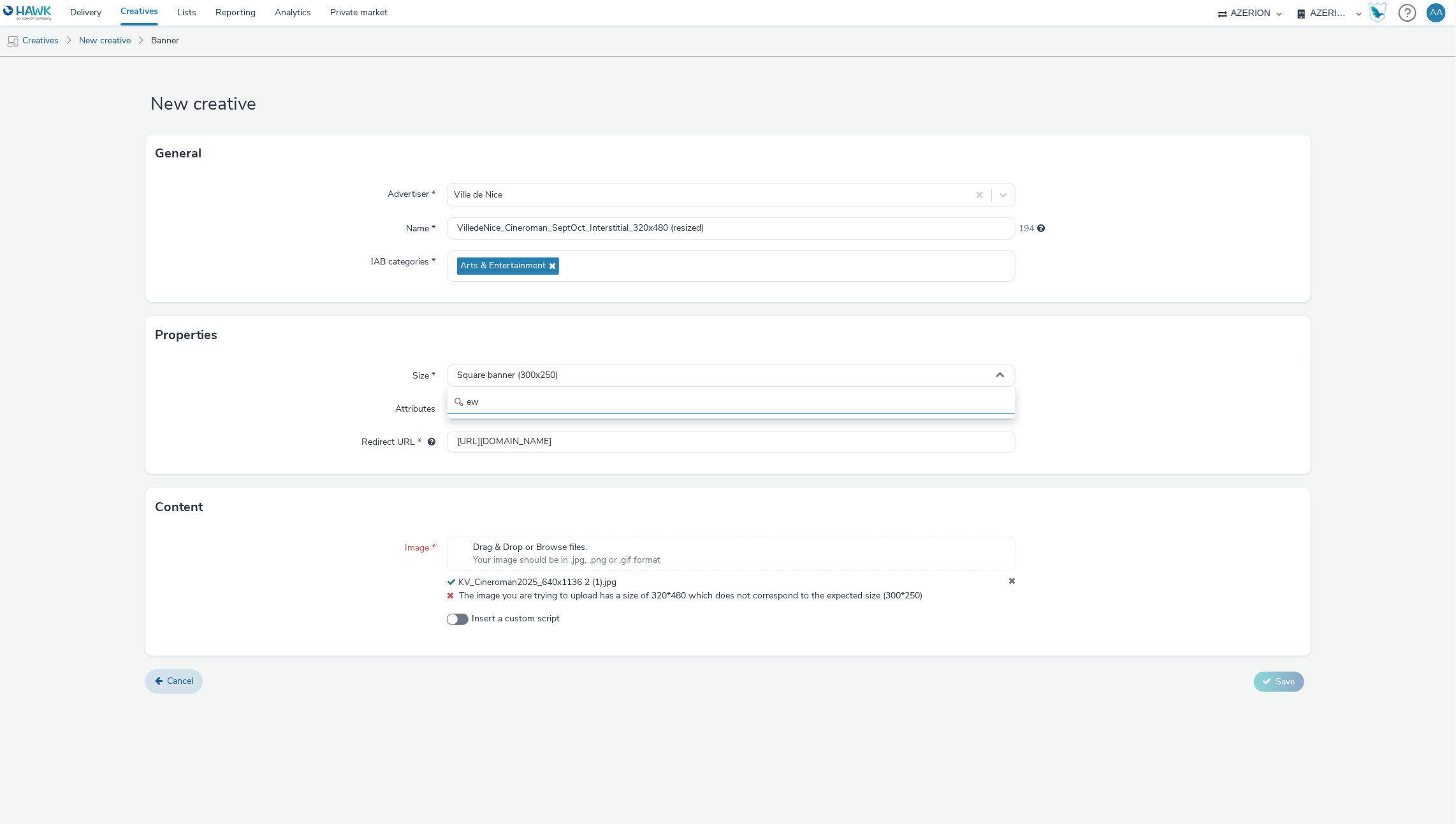
type input "e"
type input "320x480"
click at [518, 429] on span "Full screen portrait (320x480)" at bounding box center [513, 429] width 118 height 13
click at [1013, 584] on icon at bounding box center [1012, 582] width 7 height 13
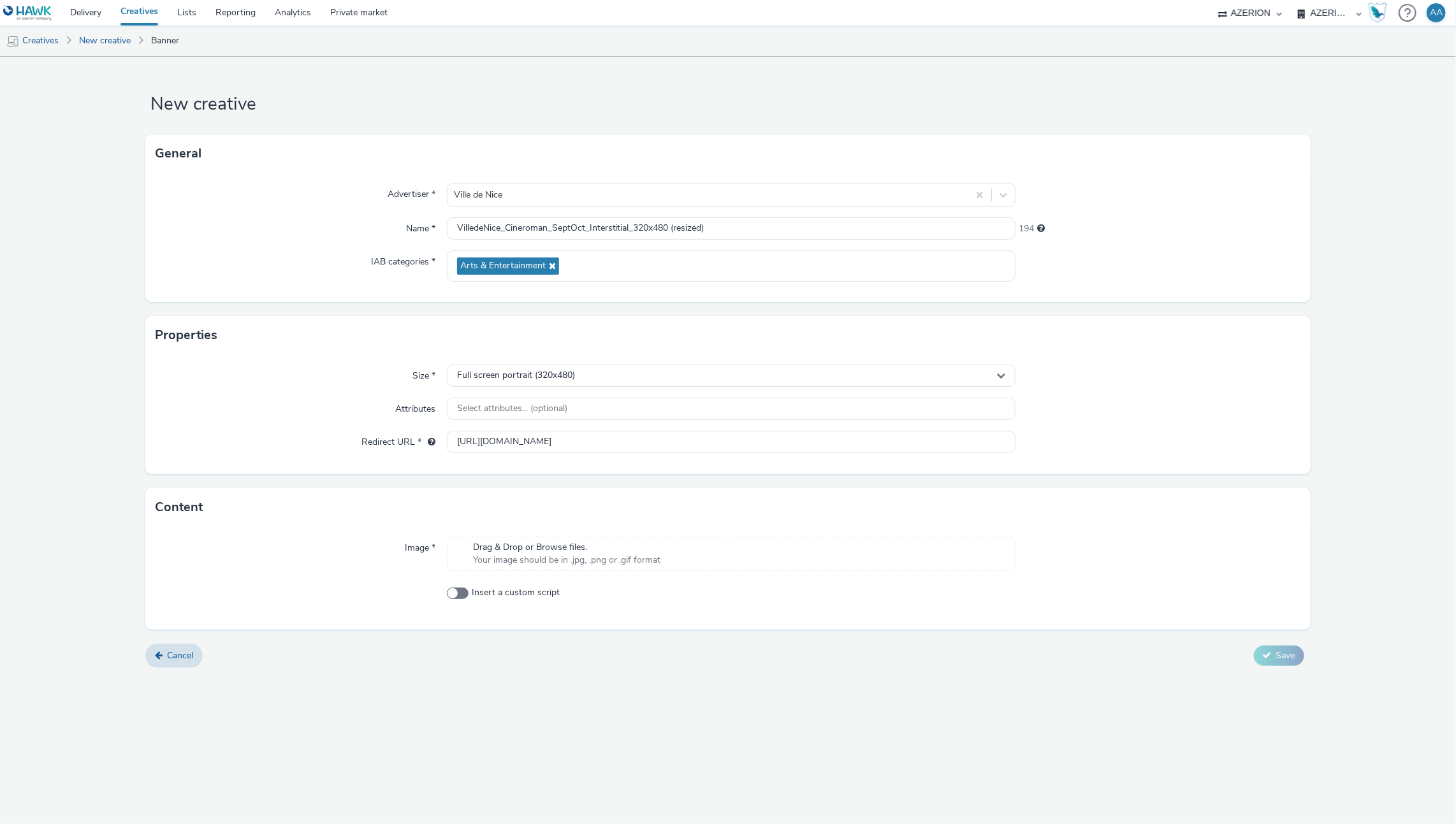
click at [772, 552] on div "Drag & Drop or Browse files. Your image should be in .jpg, .png or .gif format" at bounding box center [731, 554] width 569 height 34
click at [1279, 672] on span "Save" at bounding box center [1286, 668] width 19 height 12
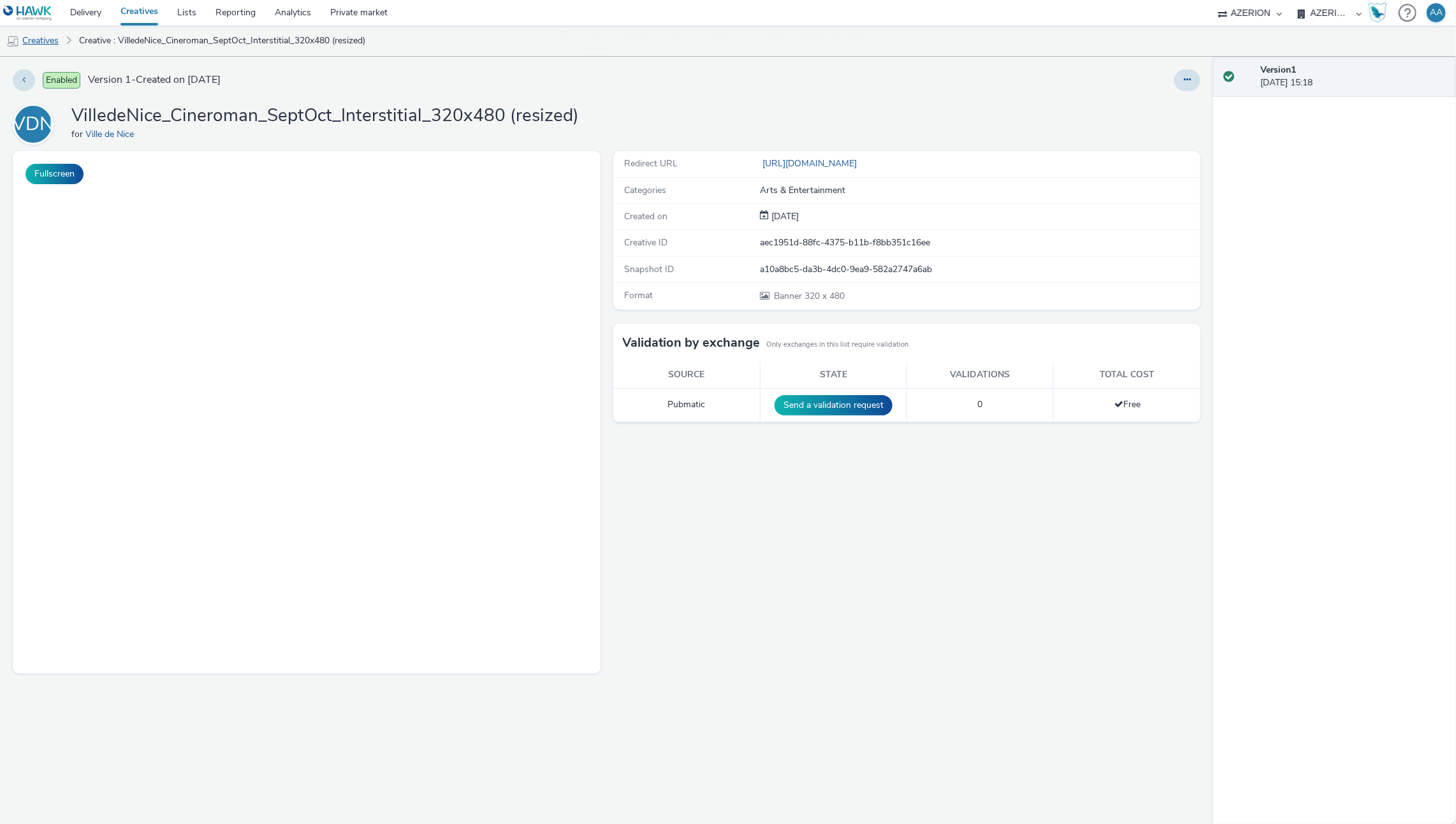
click at [42, 42] on link "Creatives" at bounding box center [32, 40] width 65 height 30
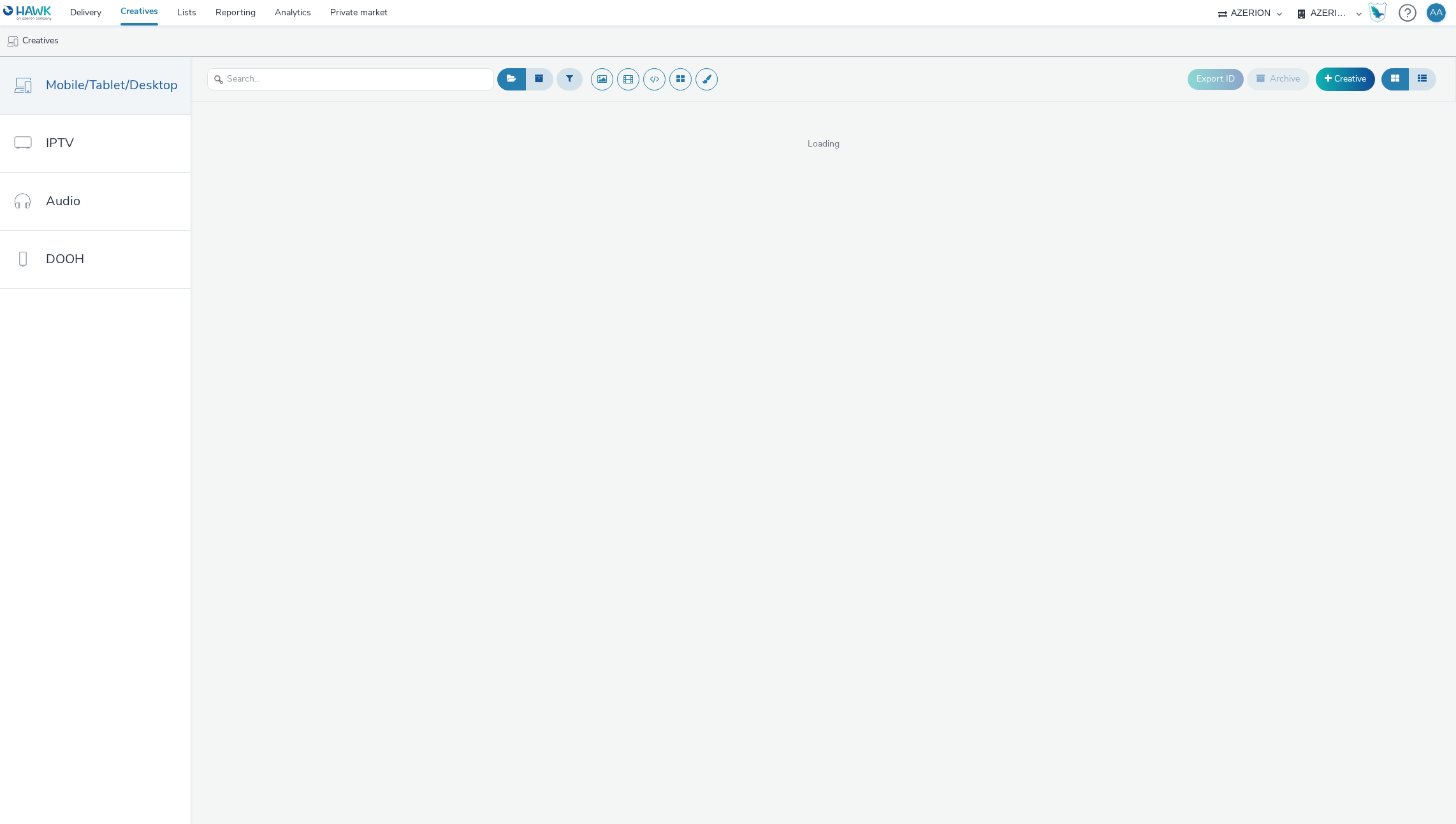
select select "ac009755-aa48-4799-8050-7a339a378eb8"
select select "79162ed7-0017-4339-93b0-3399b708648f"
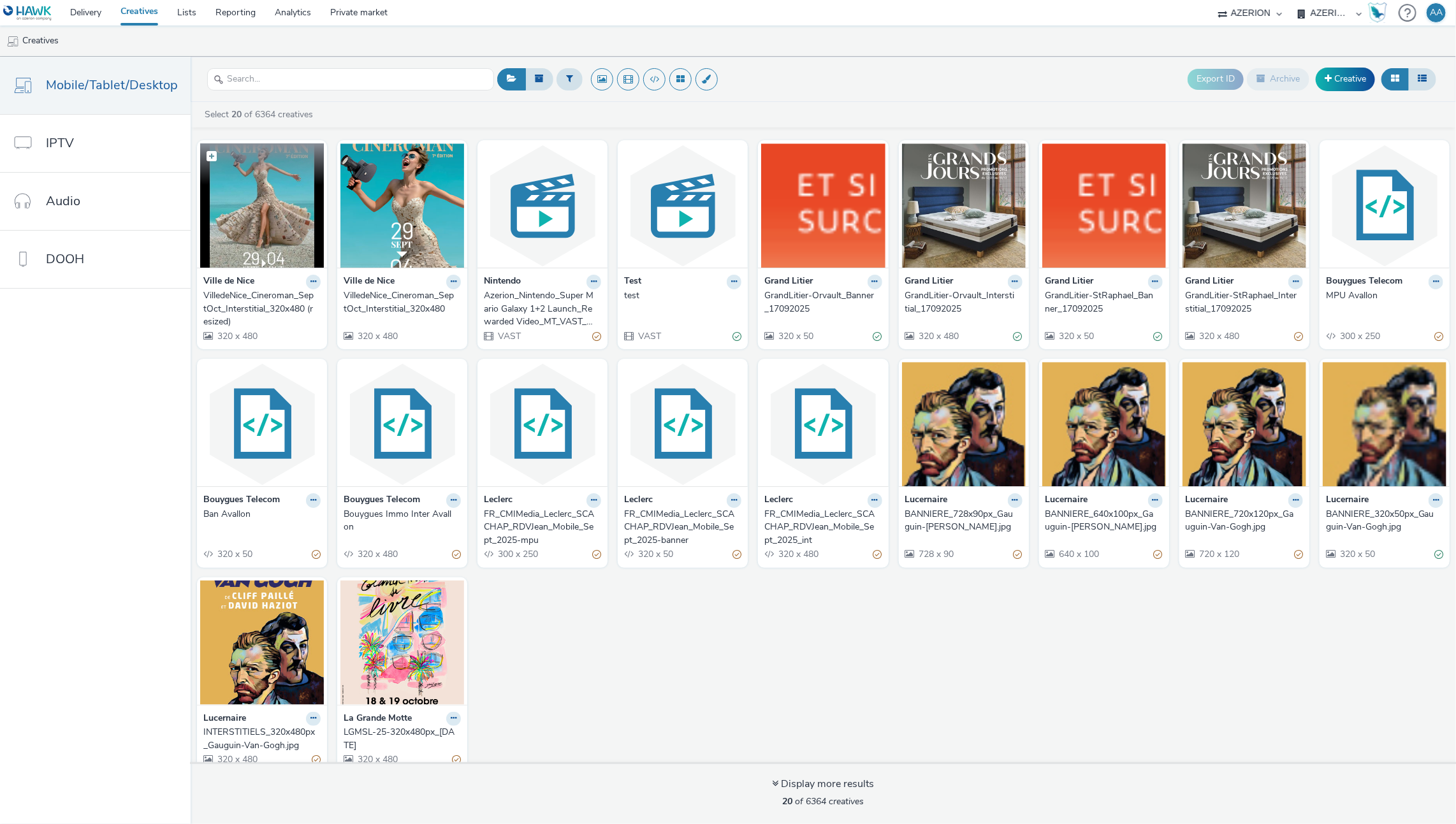
click at [260, 225] on img at bounding box center [262, 205] width 124 height 124
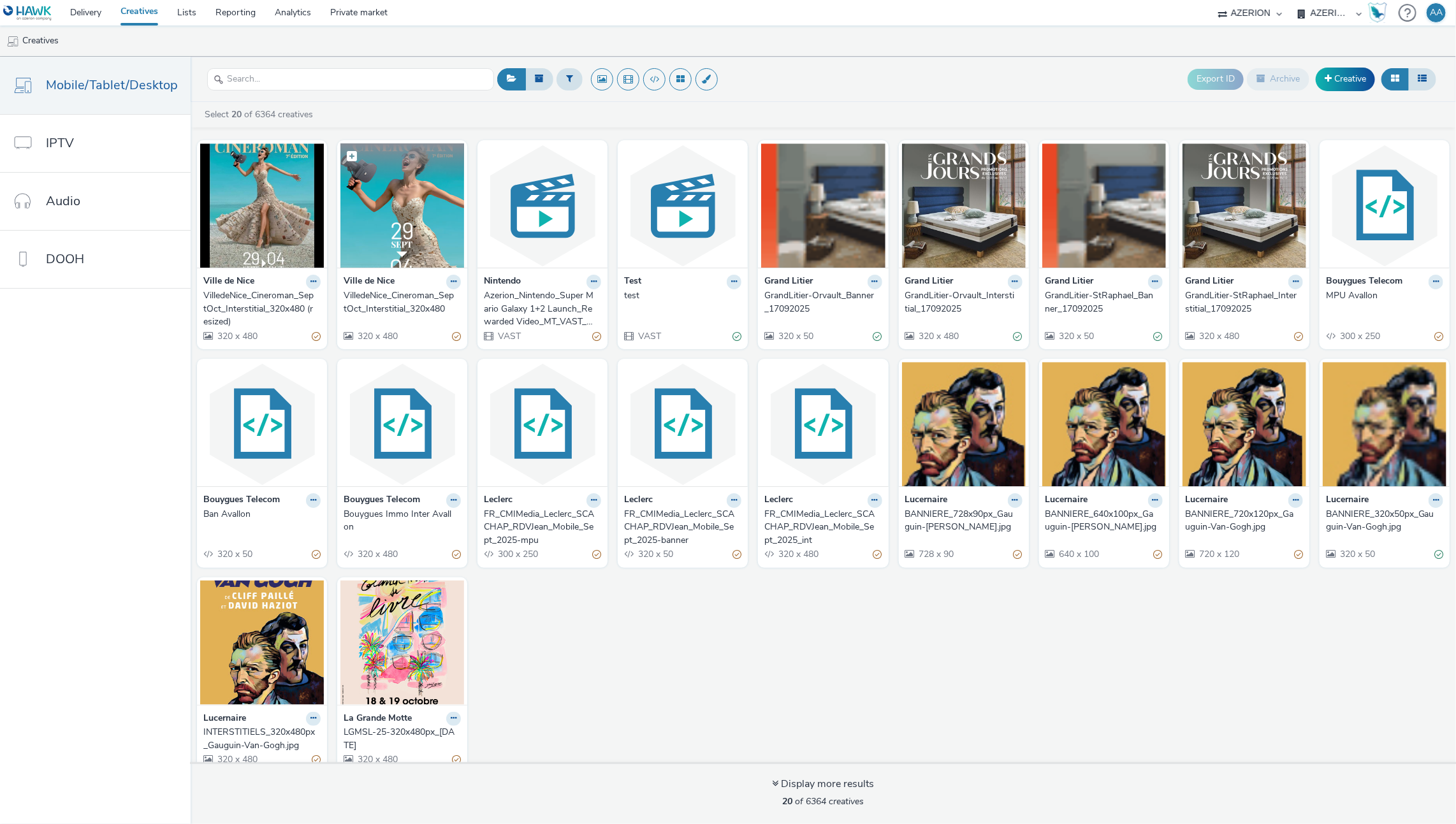
click at [405, 212] on img at bounding box center [402, 205] width 124 height 124
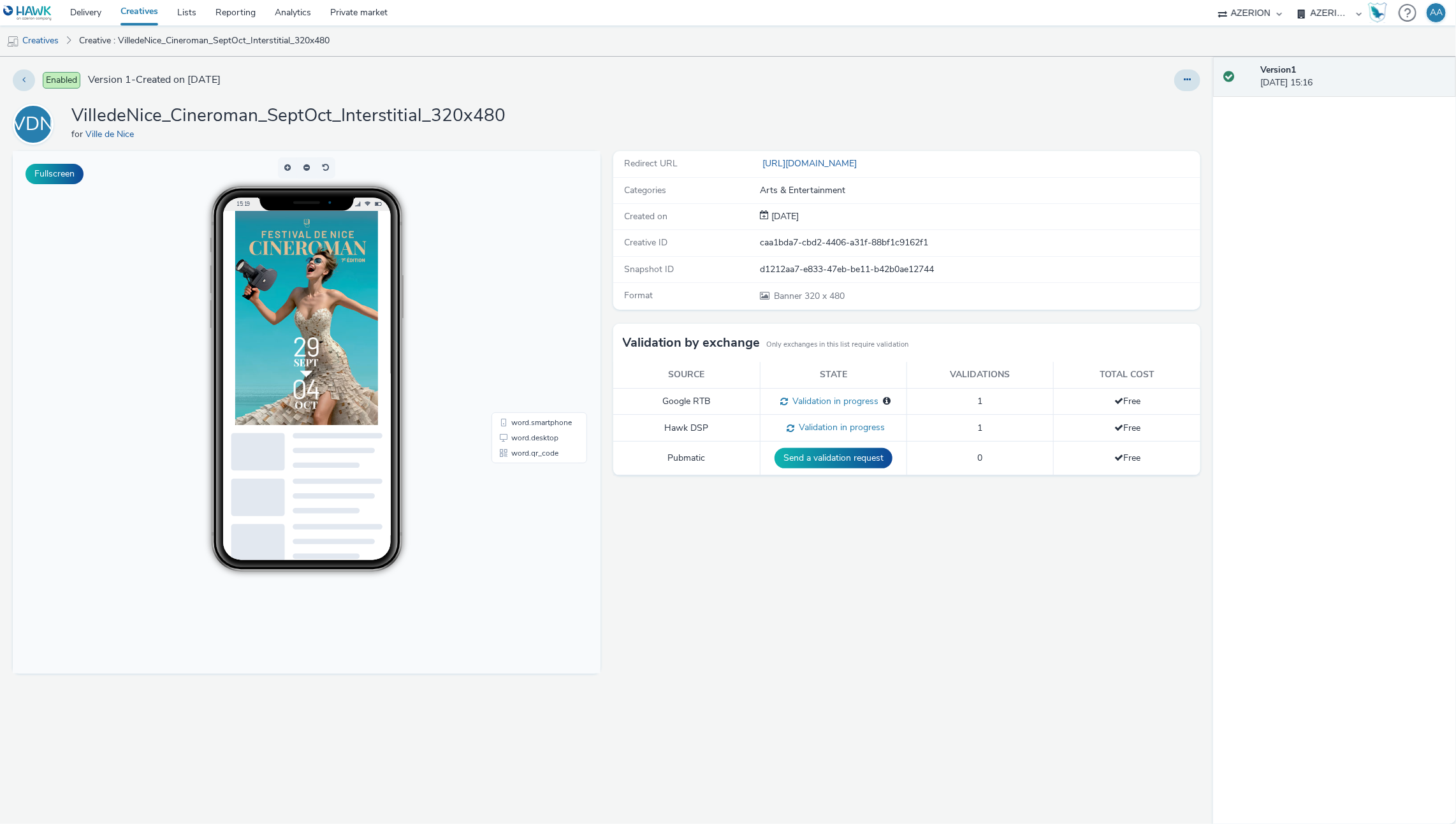
click at [706, 83] on div "Enabled Version 1 - Created on 16 September 2025" at bounding box center [369, 80] width 713 height 22
click at [42, 33] on link "Creatives" at bounding box center [32, 40] width 65 height 30
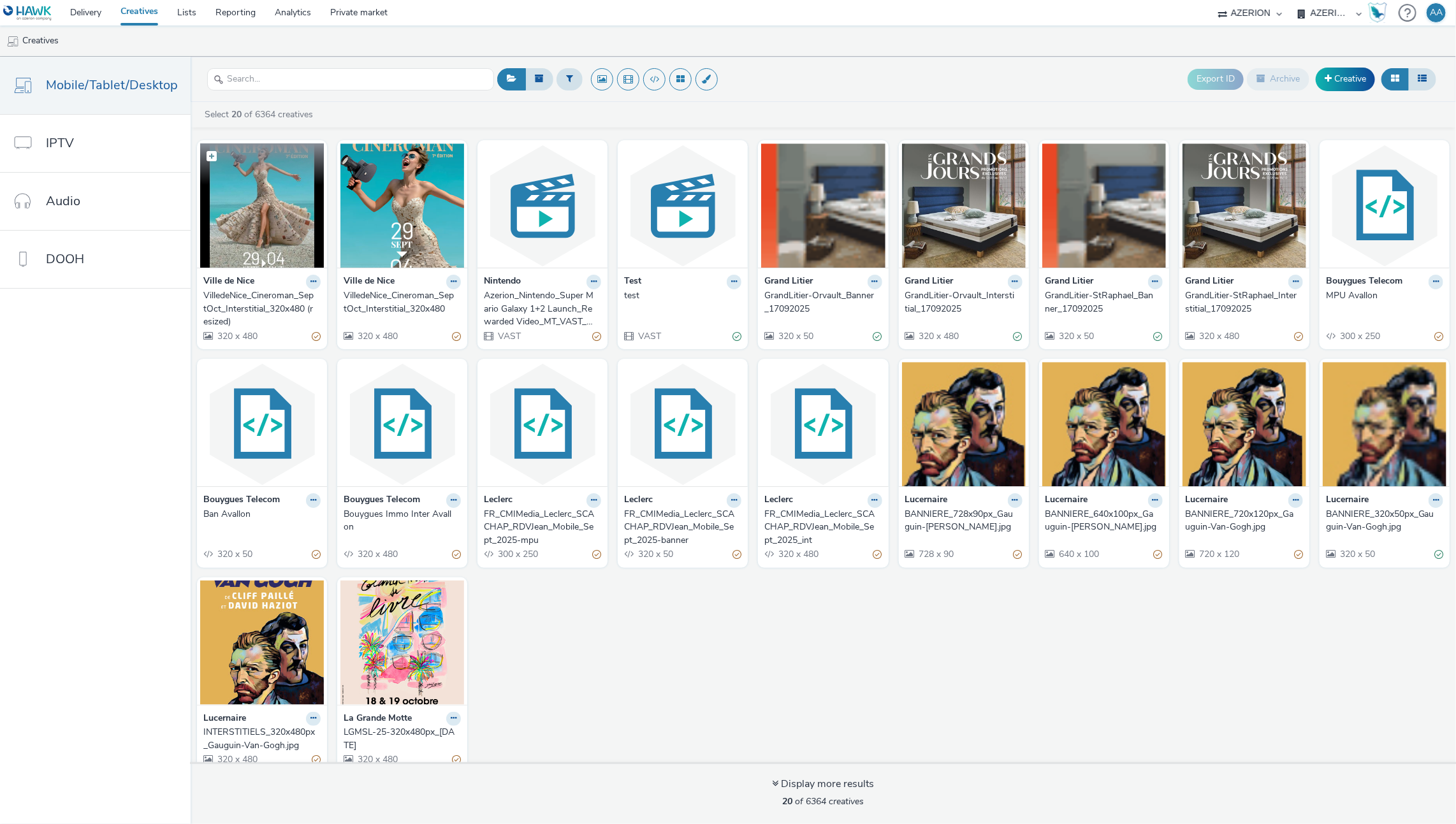
click at [272, 223] on img at bounding box center [262, 205] width 124 height 124
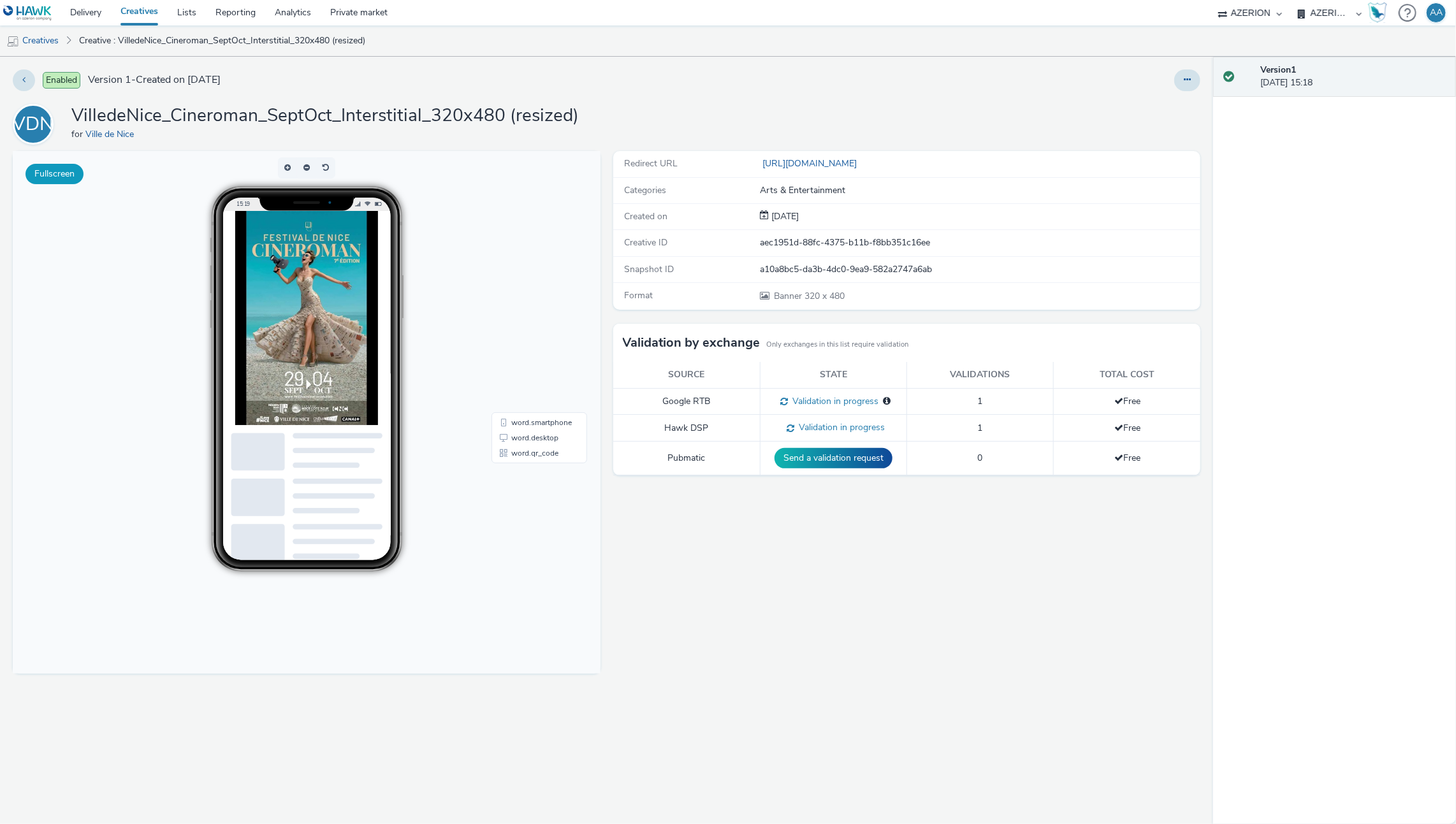
click at [65, 174] on button "Fullscreen" at bounding box center [54, 174] width 58 height 20
drag, startPoint x: 754, startPoint y: 237, endPoint x: 1040, endPoint y: 272, distance: 288.1
click at [1040, 272] on div "Redirect URL https://festival-cineroman.com/ Categories Arts & Entertainment Cr…" at bounding box center [907, 231] width 588 height 159
click at [912, 41] on ul "Creatives Creative : VilledeNice_Cineroman_SeptOct_Interstitial_320x480 (resize…" at bounding box center [728, 40] width 1456 height 30
click at [1184, 85] on button at bounding box center [1187, 80] width 26 height 22
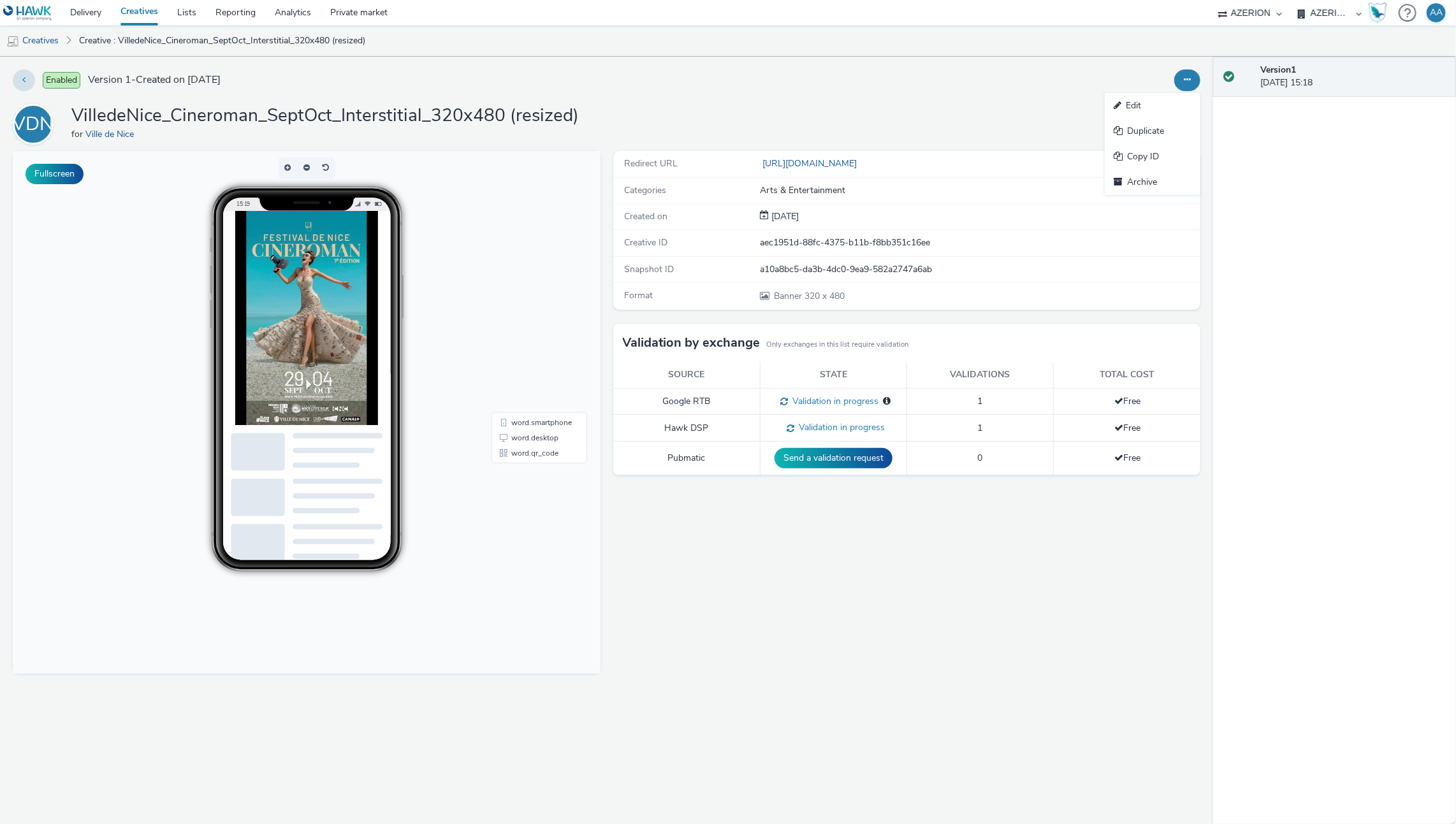
click at [1159, 109] on link "Edit" at bounding box center [1153, 106] width 96 height 26
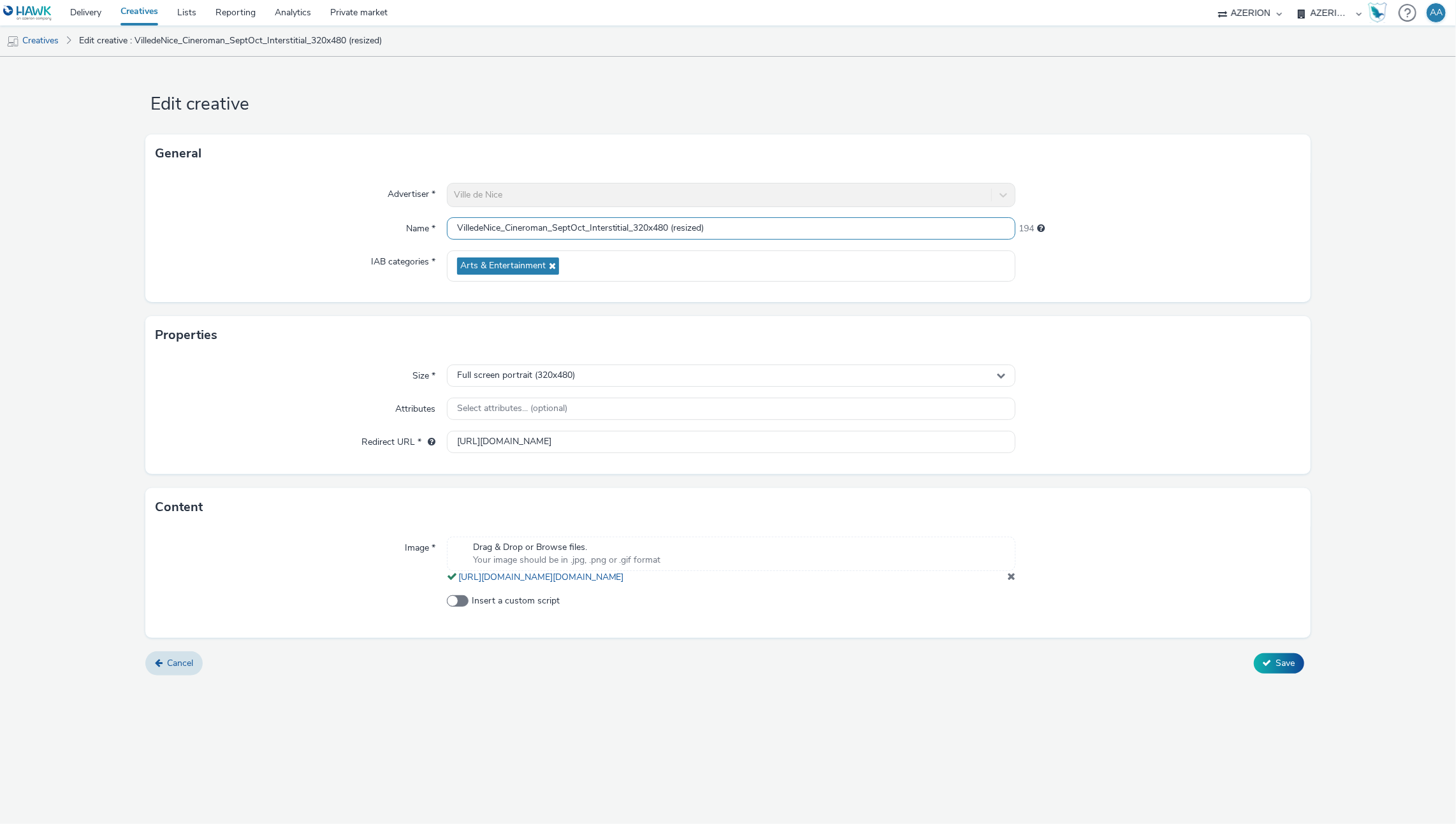
click at [749, 227] on input "VilledeNice_Cineroman_SeptOct_Interstitial_320x480 (resized)" at bounding box center [731, 228] width 569 height 22
click at [668, 225] on input "VilledeNice_Cineroman_SeptOct_Interstitial_320x480 (resized)" at bounding box center [731, 228] width 569 height 22
type input "VilledeNice_Cineroman_SeptOct_Interstitial_640x960 (resized)"
click at [1013, 581] on span at bounding box center [1011, 576] width 8 height 10
click at [557, 371] on span "Full screen portrait (320x480)" at bounding box center [515, 375] width 118 height 11
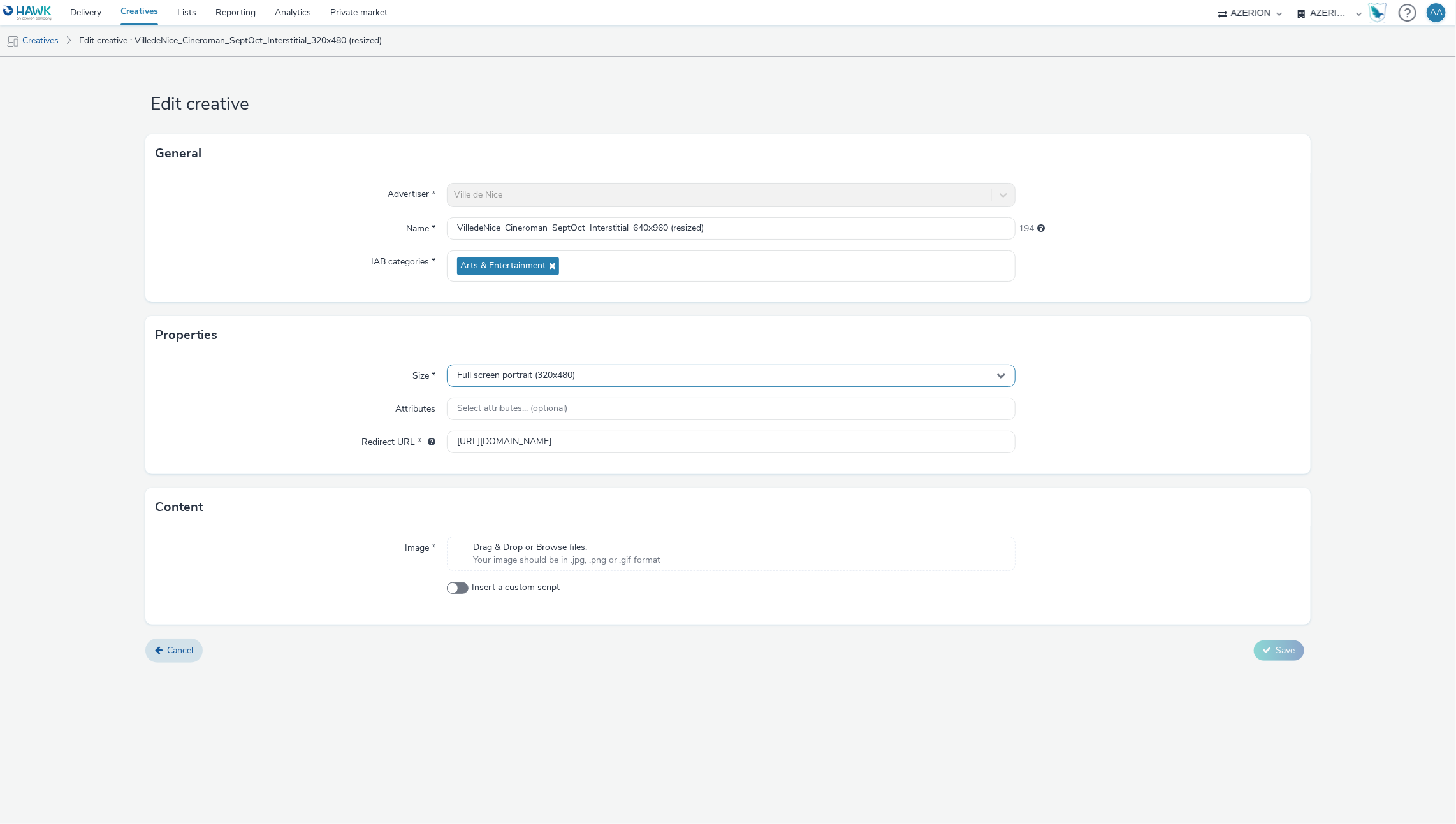
click at [557, 371] on span "Full screen portrait (320x480)" at bounding box center [515, 375] width 118 height 11
click at [545, 400] on input "text" at bounding box center [731, 402] width 568 height 22
type input "640x96"
click at [551, 420] on li "640x960" at bounding box center [731, 428] width 568 height 21
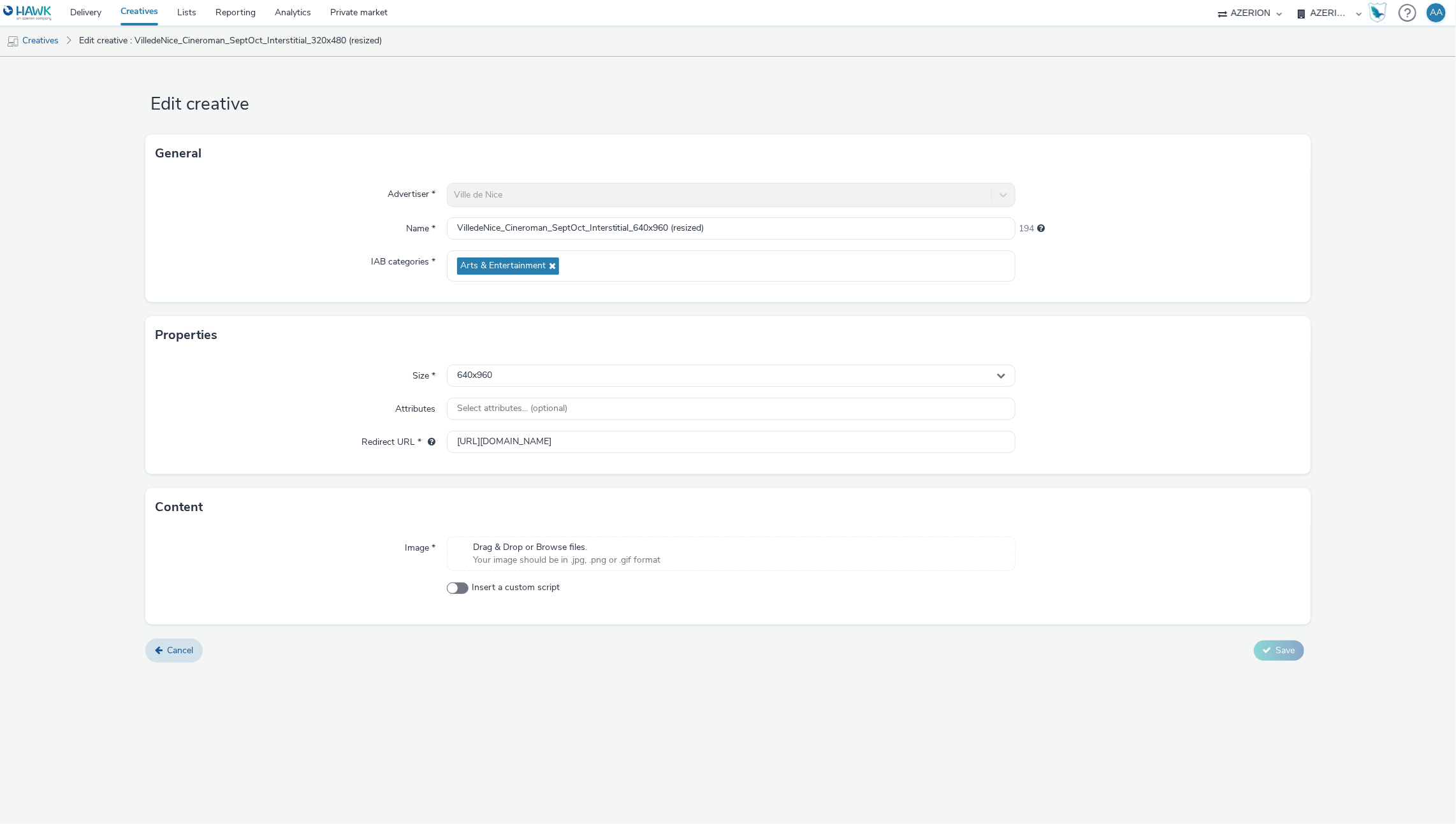
click at [600, 562] on span "Your image should be in .jpg, .png or .gif format" at bounding box center [567, 560] width 188 height 13
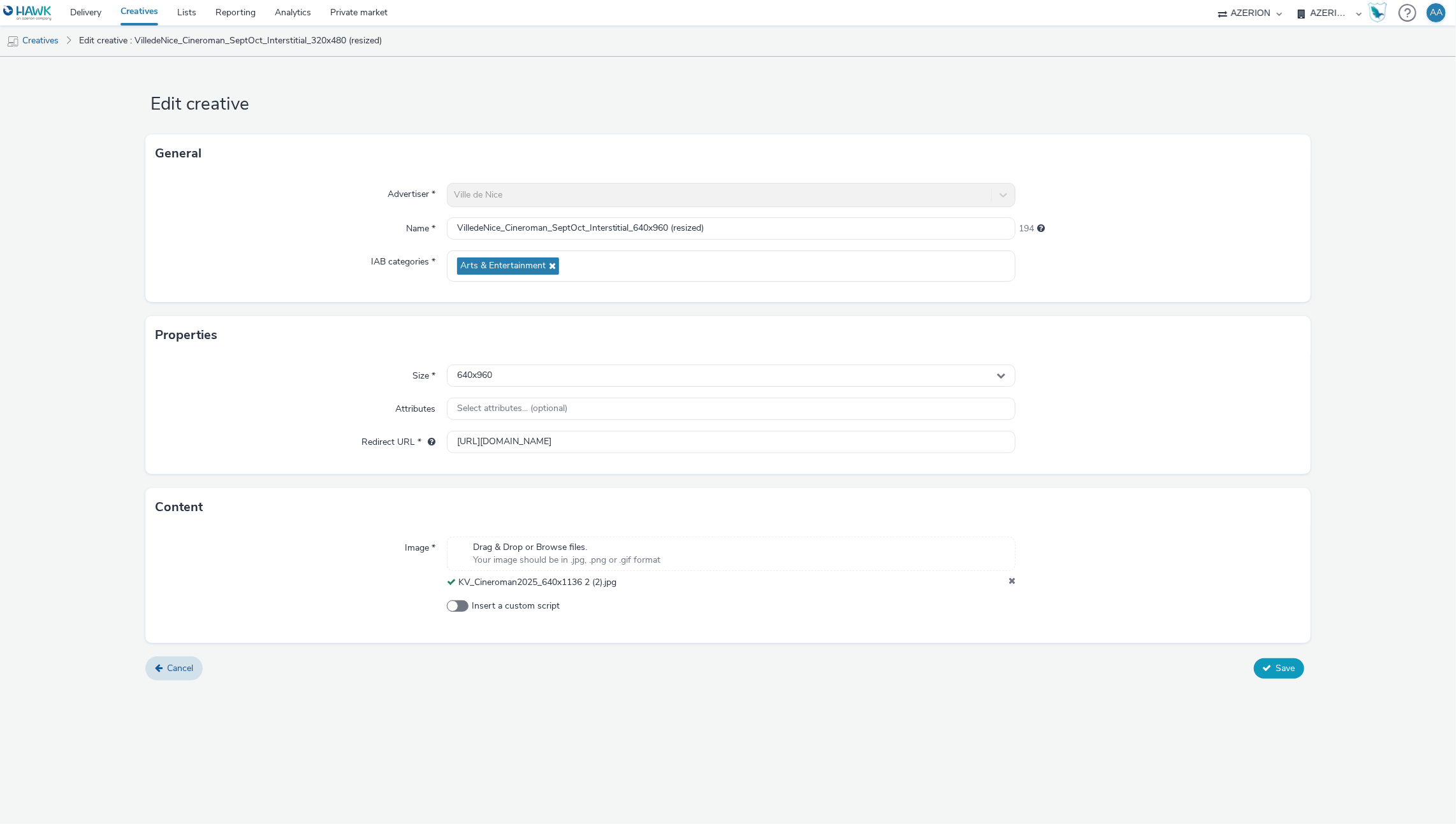
click at [1279, 673] on button "Save" at bounding box center [1279, 669] width 50 height 20
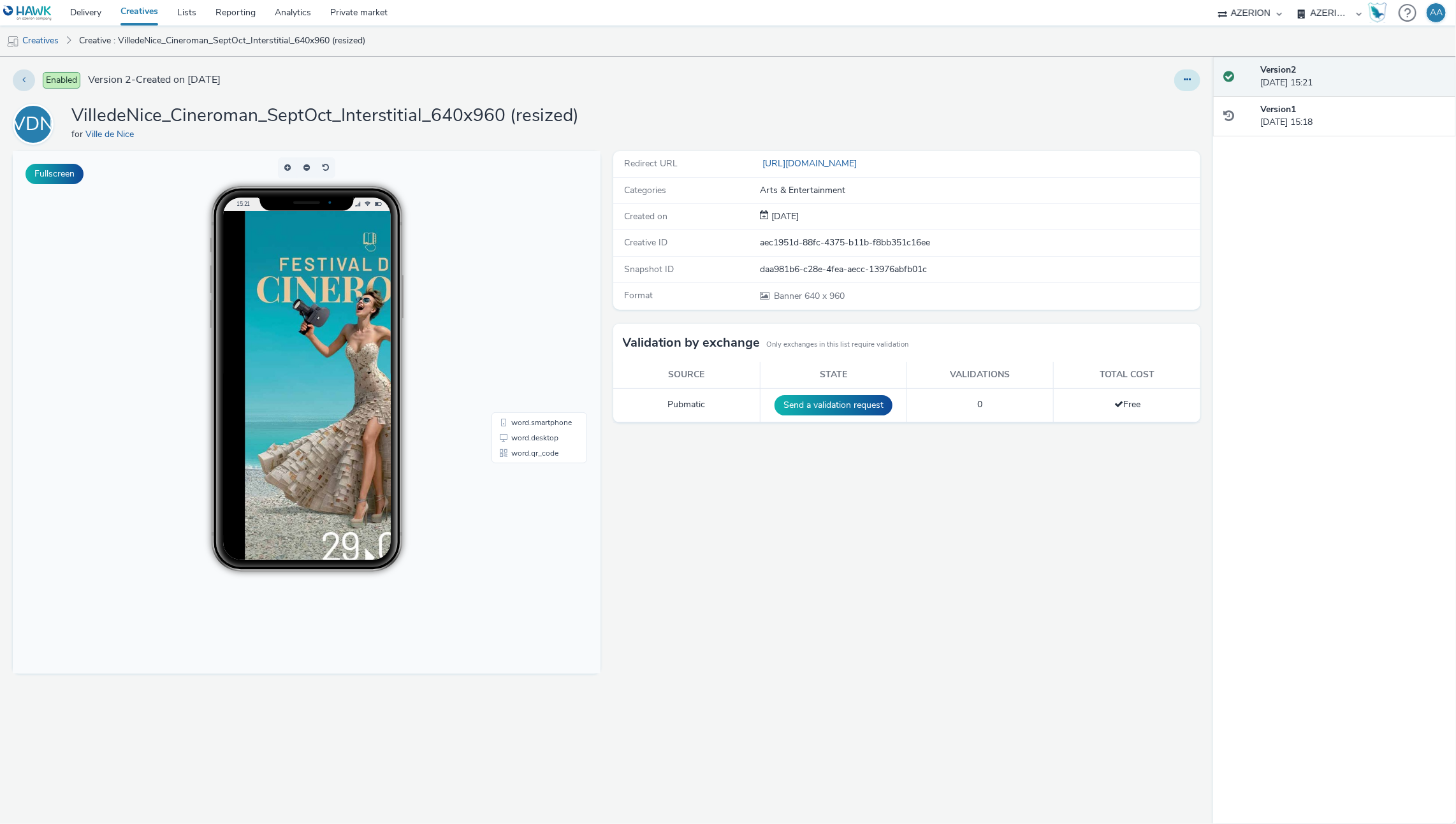
click at [1186, 79] on icon at bounding box center [1187, 79] width 7 height 9
click at [1163, 182] on link "Archive" at bounding box center [1153, 182] width 96 height 26
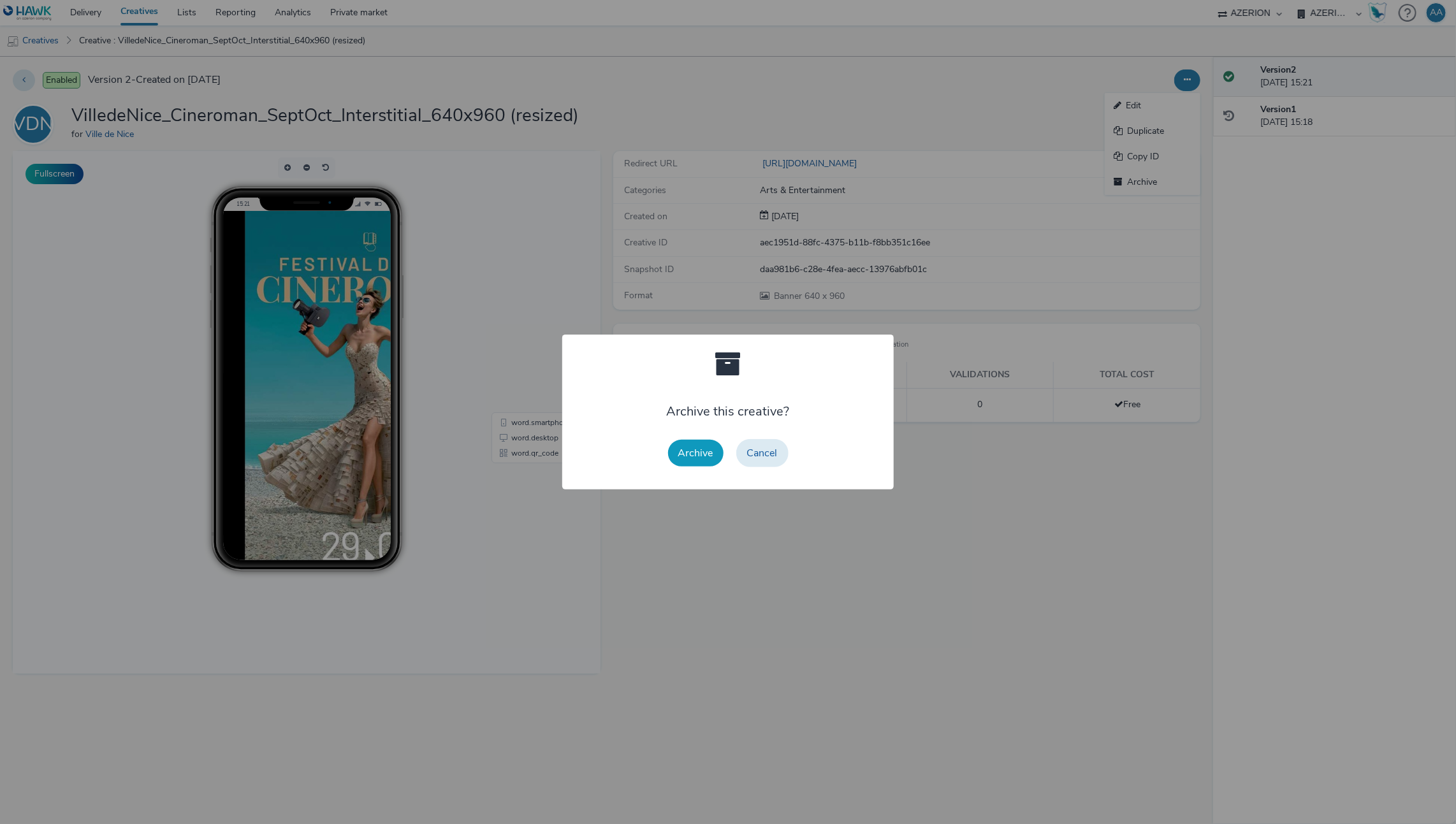
click at [710, 452] on button "Archive" at bounding box center [696, 453] width 55 height 27
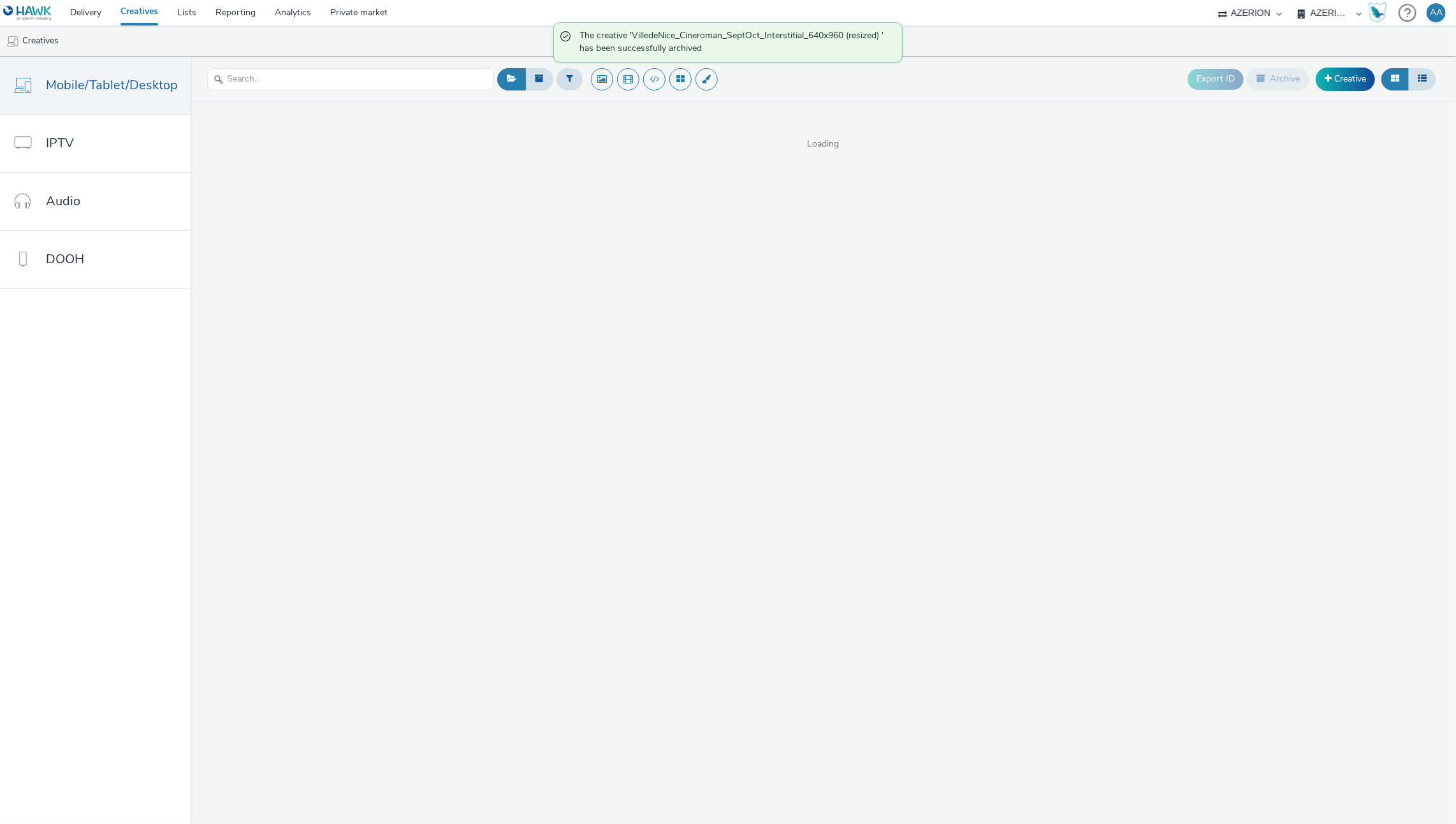
click at [42, 13] on img at bounding box center [28, 13] width 49 height 16
